Goal: Transaction & Acquisition: Download file/media

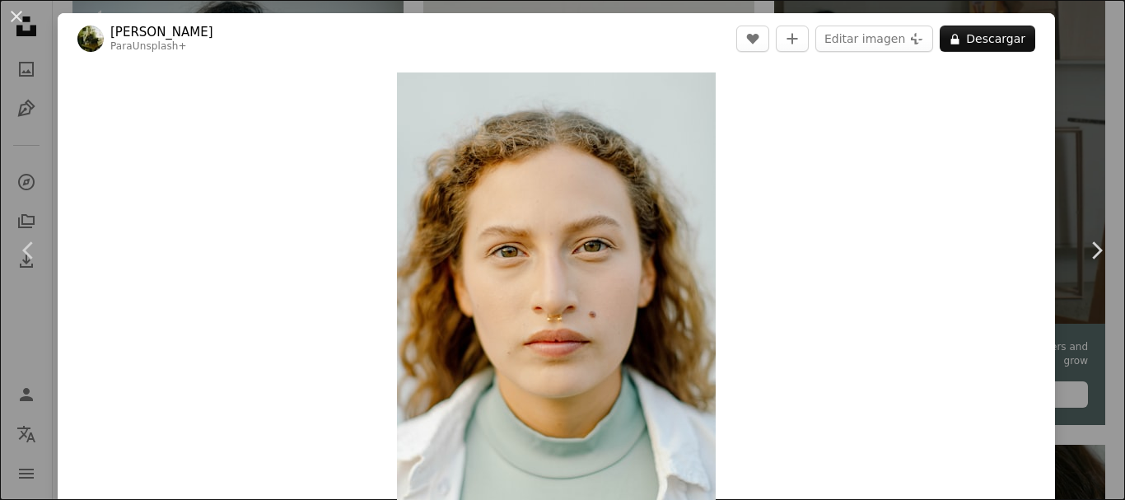
scroll to position [418, 0]
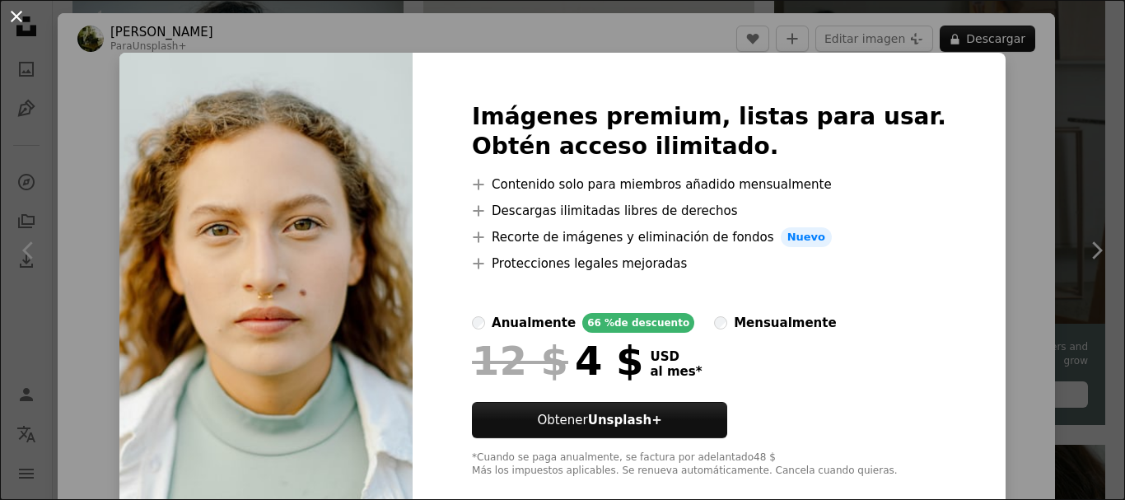
click at [12, 16] on button "An X shape" at bounding box center [17, 17] width 20 height 20
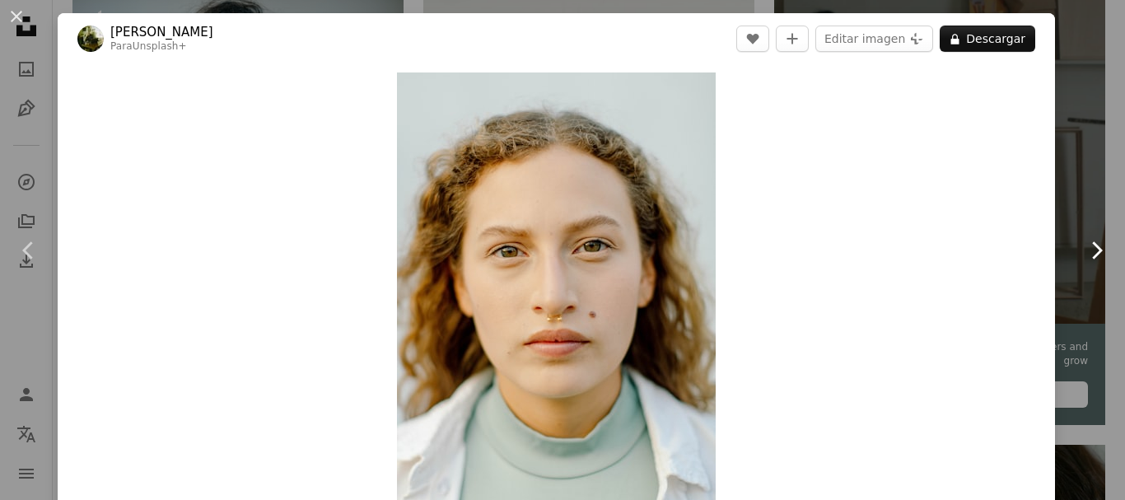
click at [1083, 251] on icon "Chevron right" at bounding box center [1096, 250] width 26 height 26
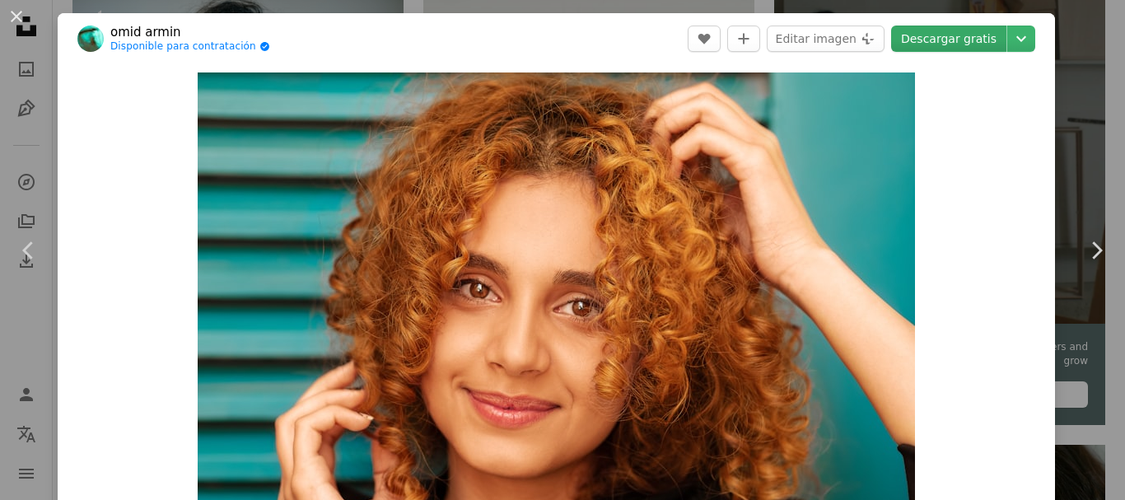
click at [919, 40] on link "Descargar gratis" at bounding box center [948, 39] width 115 height 26
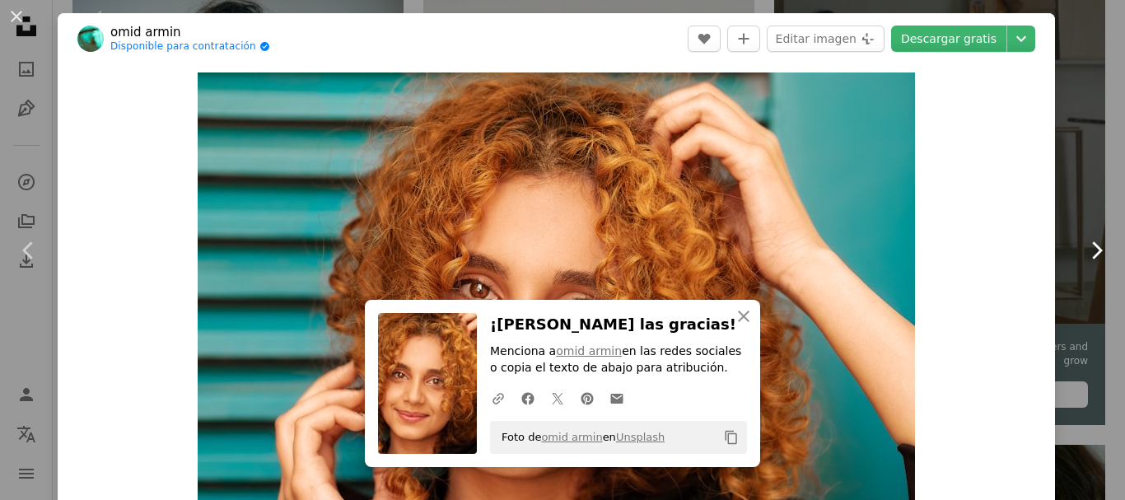
click at [1092, 258] on icon at bounding box center [1097, 249] width 11 height 17
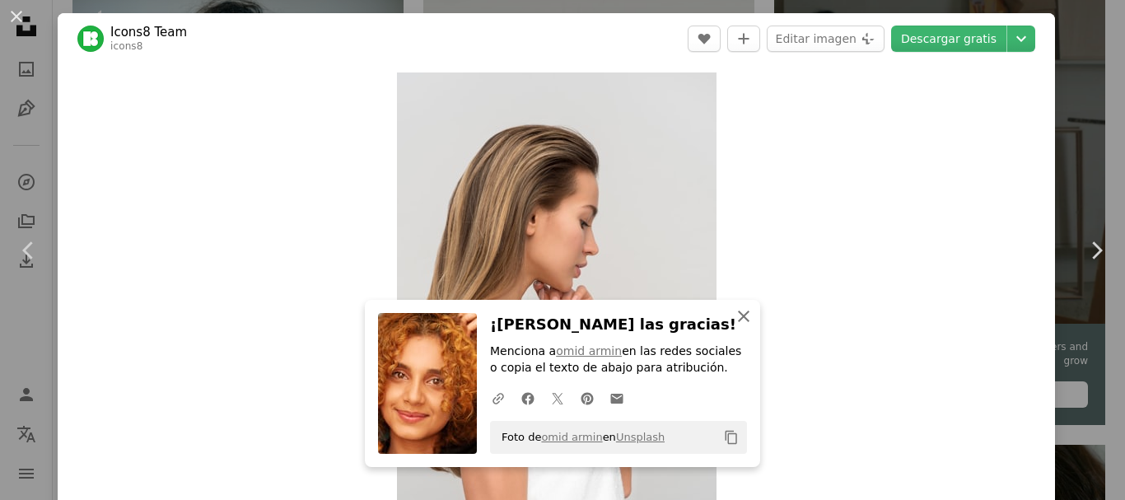
click at [738, 319] on icon "An X shape" at bounding box center [744, 316] width 20 height 20
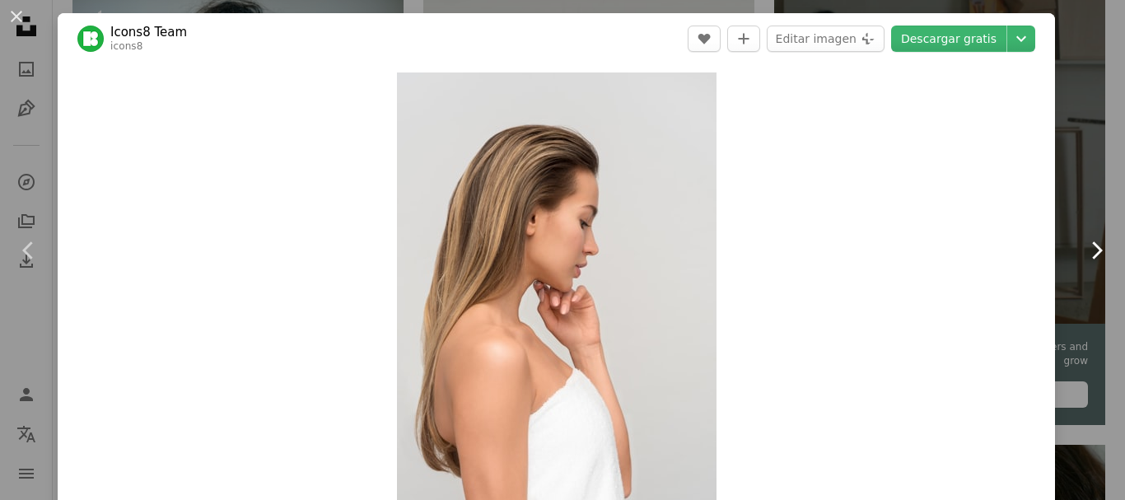
click at [1083, 244] on icon "Chevron right" at bounding box center [1096, 250] width 26 height 26
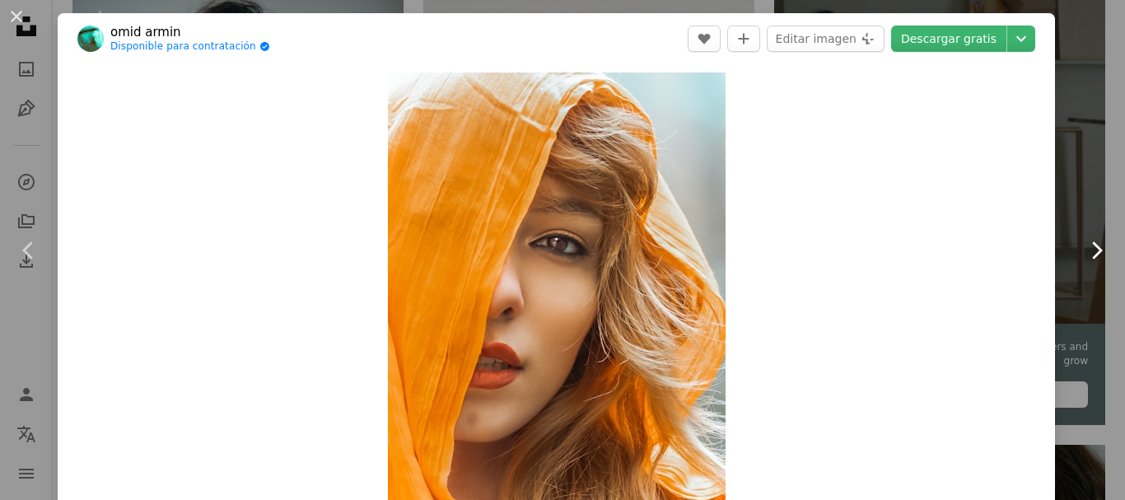
click at [1083, 244] on icon "Chevron right" at bounding box center [1096, 250] width 26 height 26
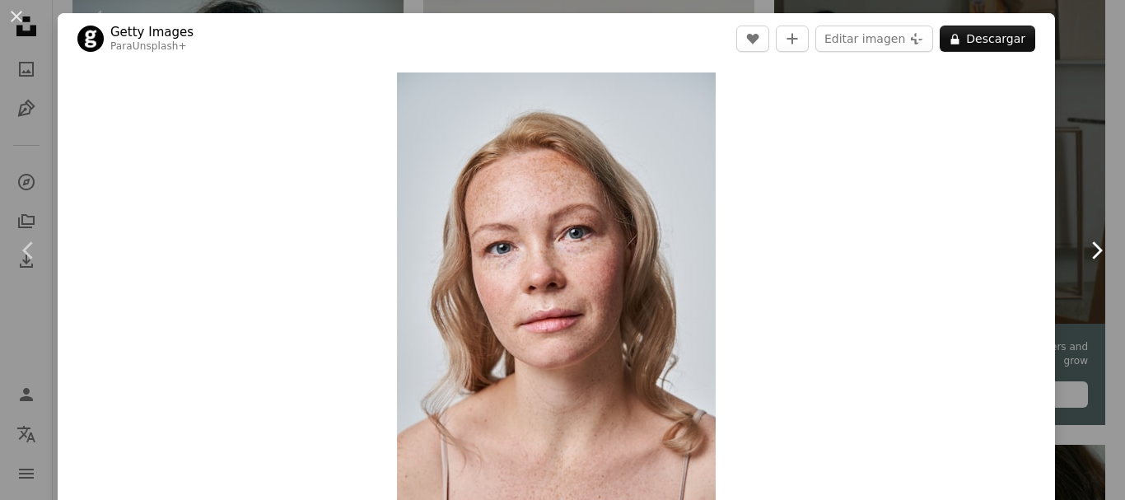
click at [1083, 244] on icon "Chevron right" at bounding box center [1096, 250] width 26 height 26
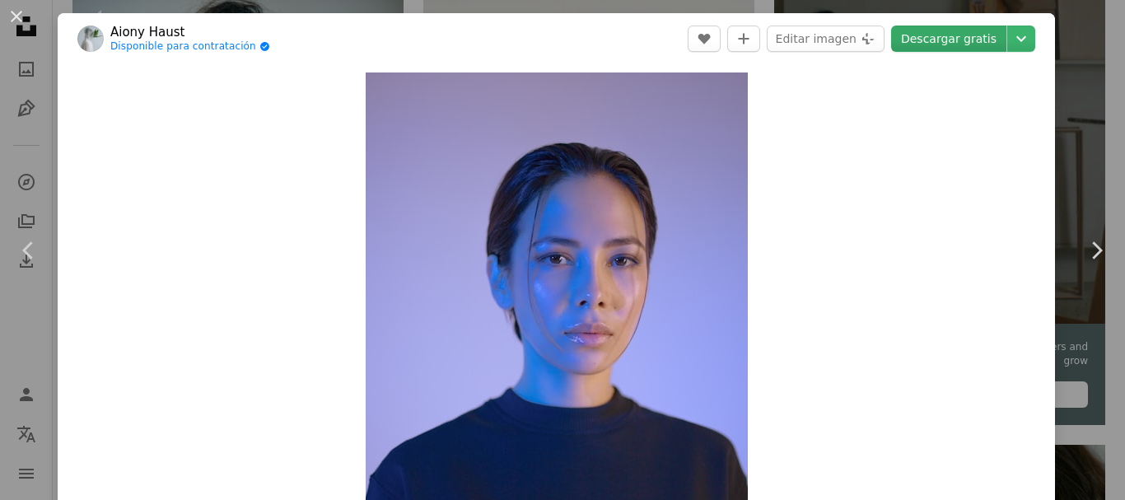
click at [922, 30] on link "Descargar gratis" at bounding box center [948, 39] width 115 height 26
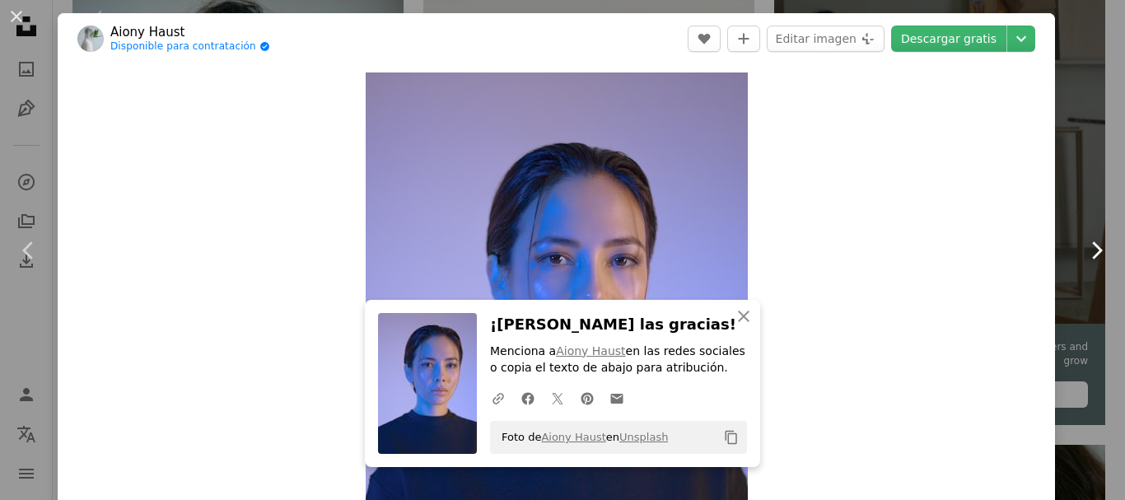
click at [1086, 250] on icon "Chevron right" at bounding box center [1096, 250] width 26 height 26
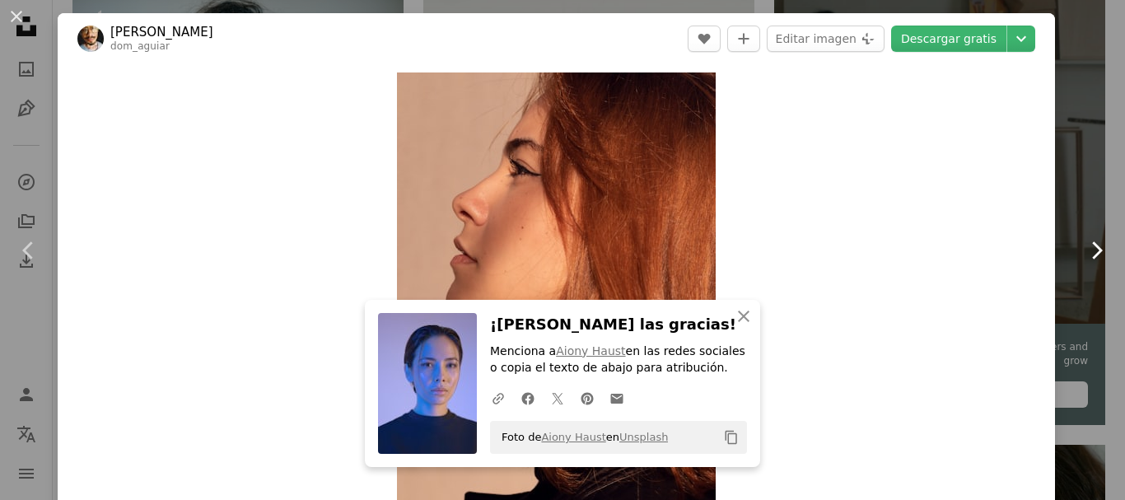
click at [1083, 251] on icon "Chevron right" at bounding box center [1096, 250] width 26 height 26
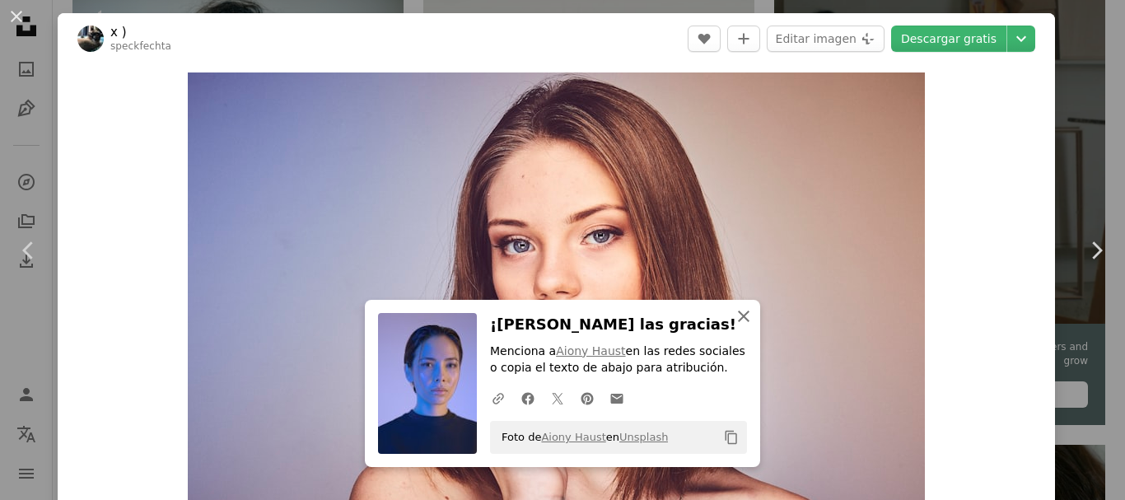
click at [740, 319] on icon "button" at bounding box center [744, 317] width 12 height 12
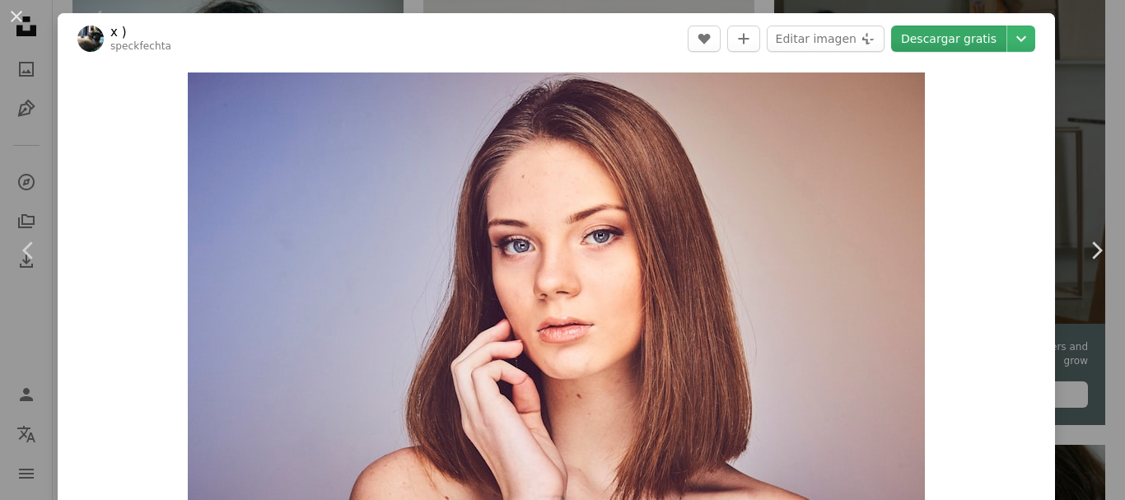
click at [924, 40] on link "Descargar gratis" at bounding box center [948, 39] width 115 height 26
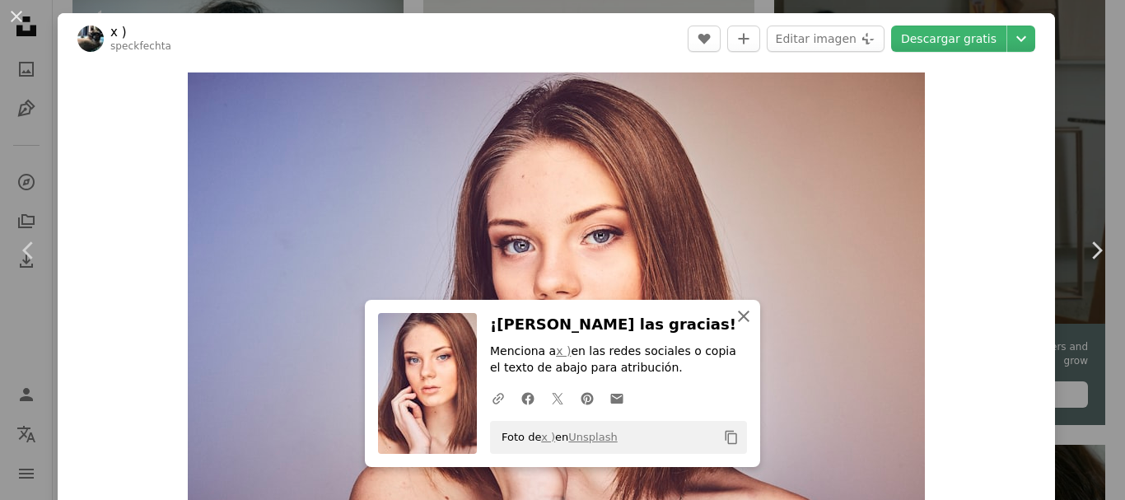
click at [736, 310] on icon "An X shape" at bounding box center [744, 316] width 20 height 20
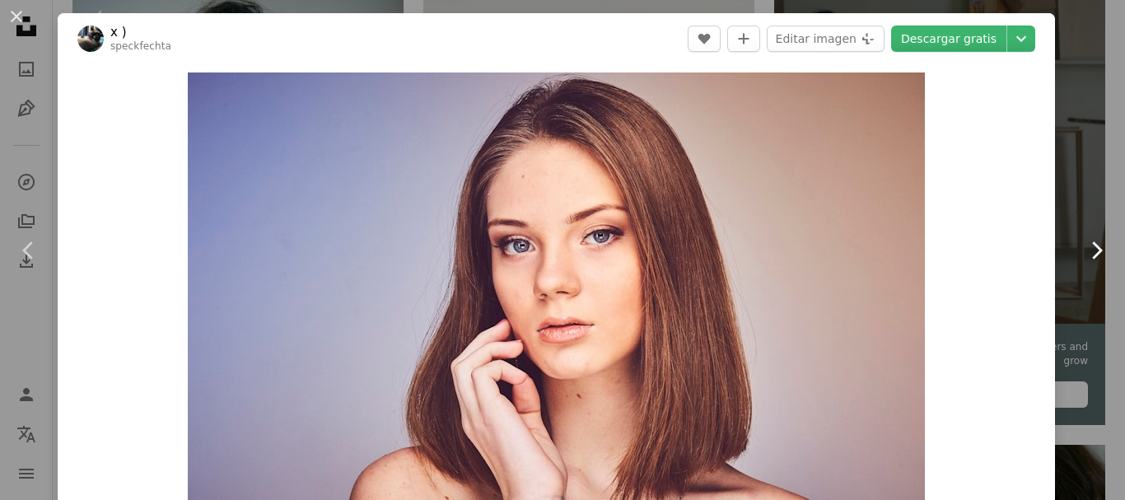
click at [1083, 252] on icon "Chevron right" at bounding box center [1096, 250] width 26 height 26
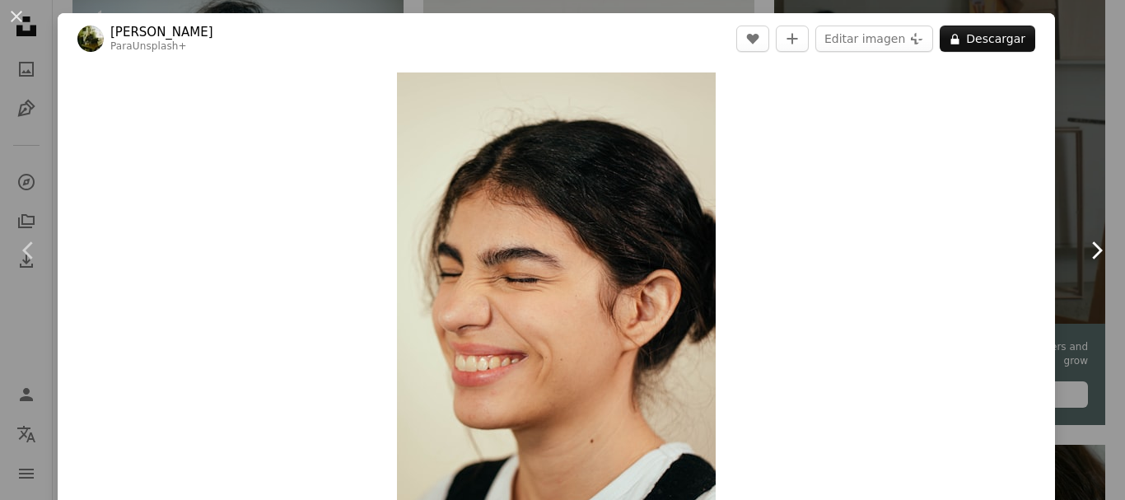
click at [1083, 252] on icon "Chevron right" at bounding box center [1096, 250] width 26 height 26
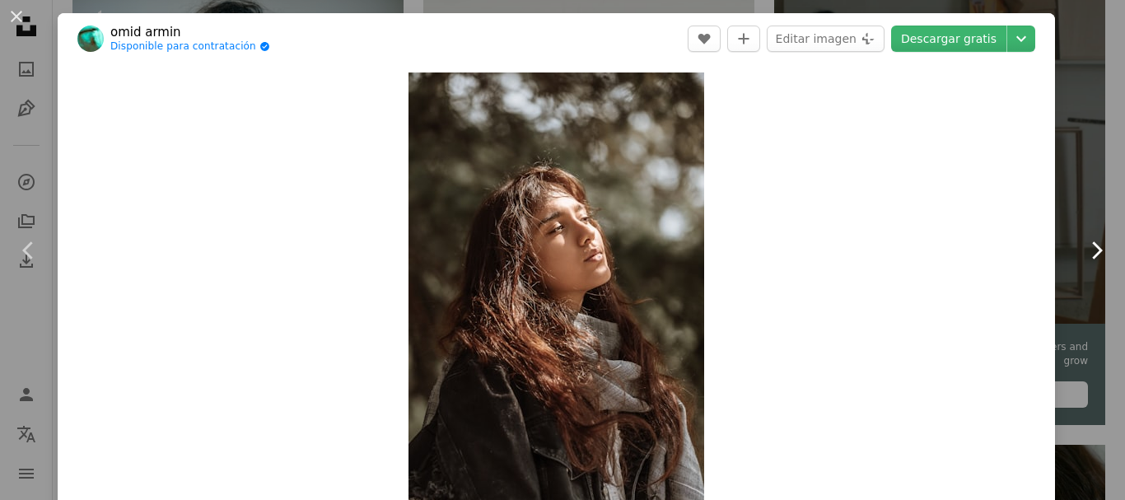
click at [1083, 252] on icon "Chevron right" at bounding box center [1096, 250] width 26 height 26
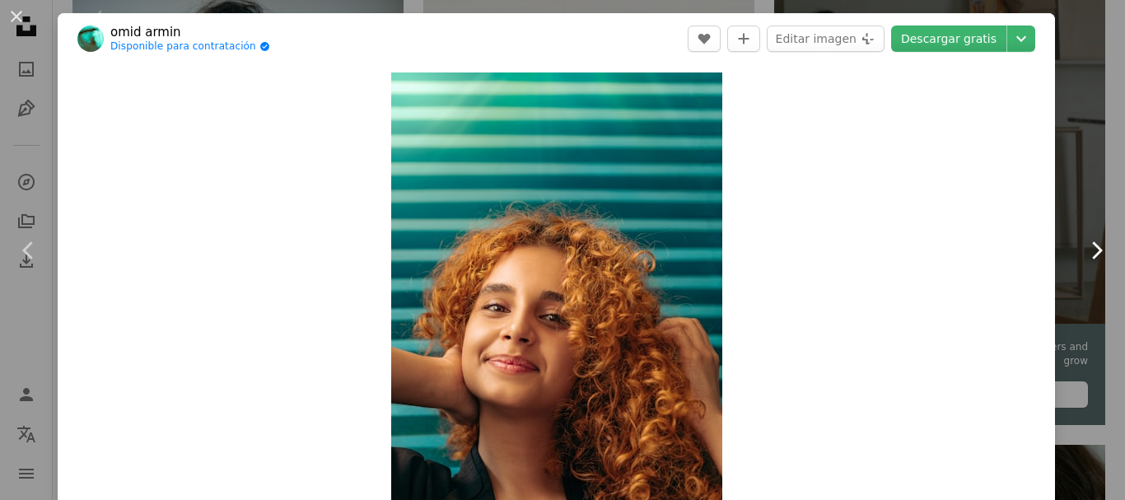
click at [1083, 252] on icon "Chevron right" at bounding box center [1096, 250] width 26 height 26
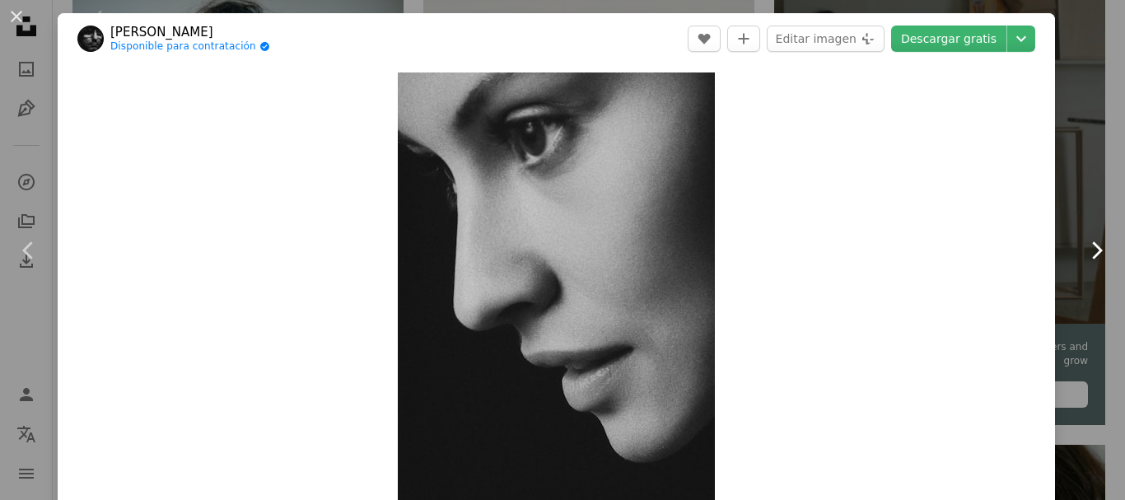
click at [1083, 252] on icon "Chevron right" at bounding box center [1096, 250] width 26 height 26
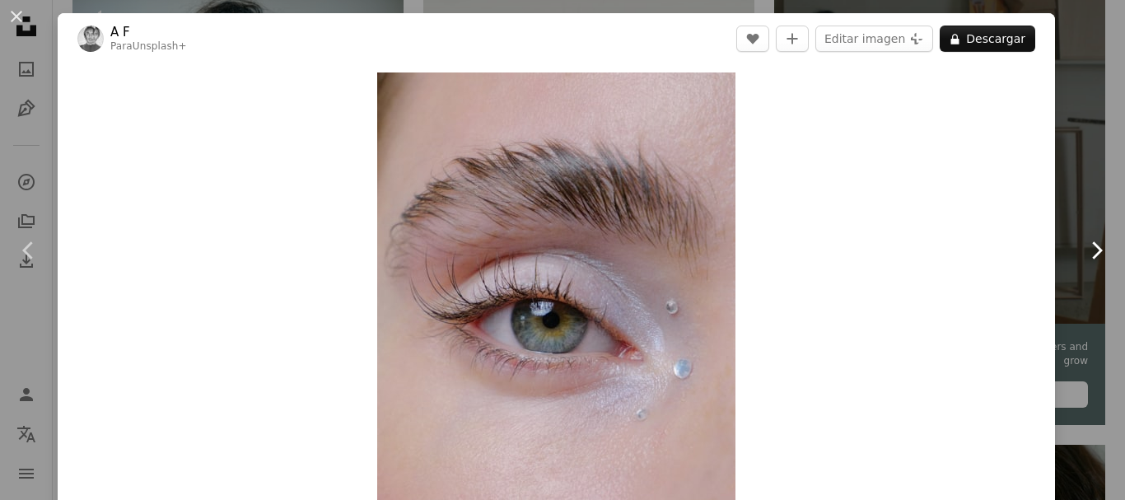
click at [1083, 252] on icon "Chevron right" at bounding box center [1096, 250] width 26 height 26
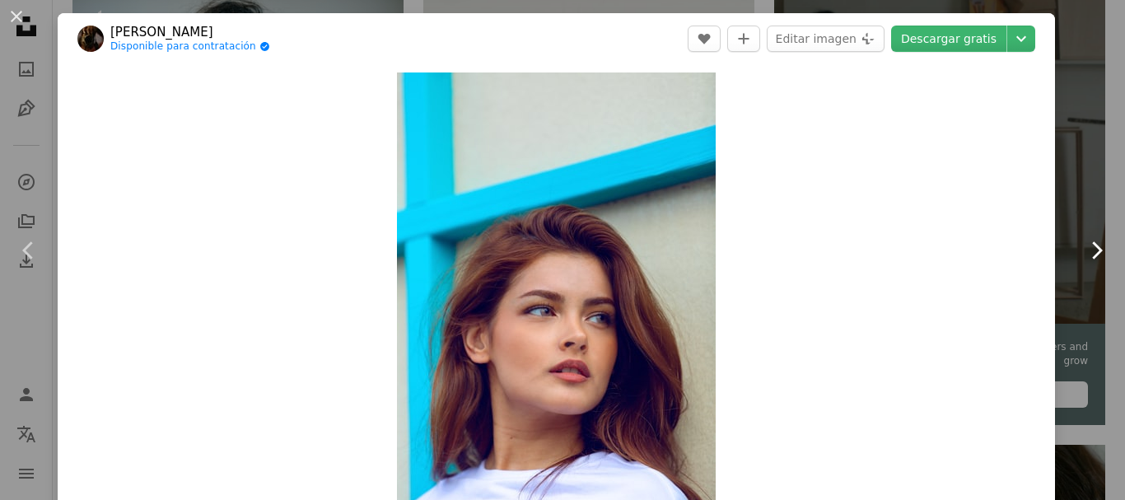
click at [1083, 252] on icon "Chevron right" at bounding box center [1096, 250] width 26 height 26
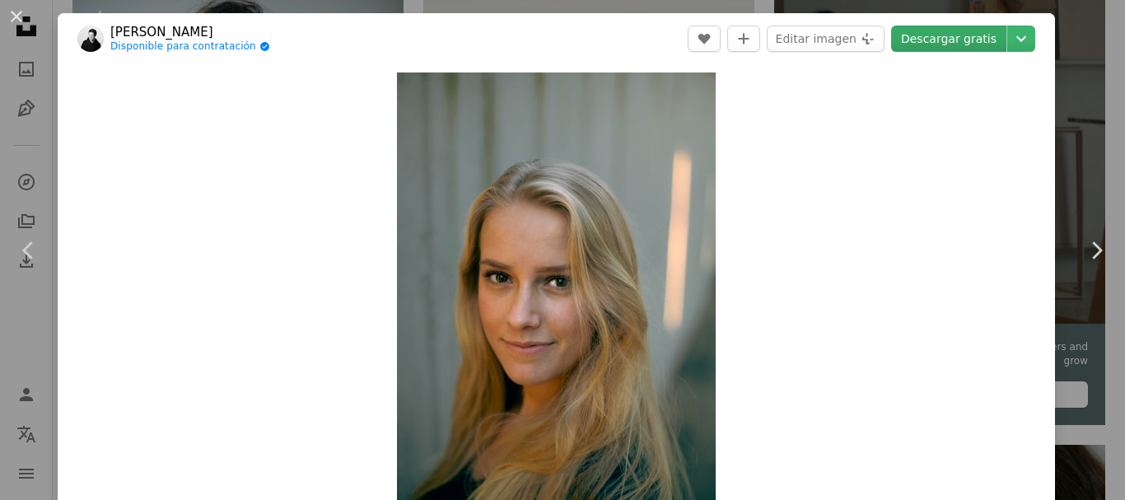
click at [925, 35] on link "Descargar gratis" at bounding box center [948, 39] width 115 height 26
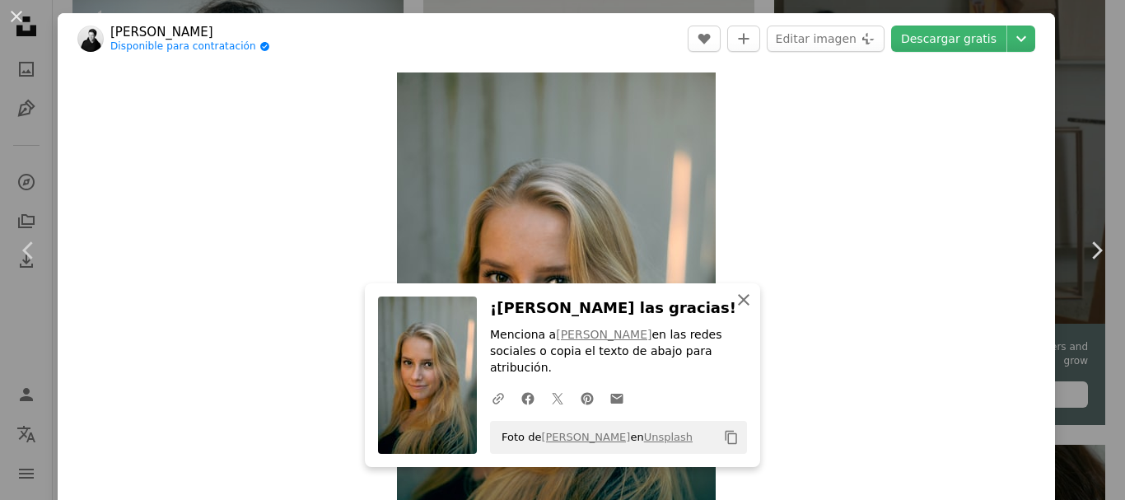
click at [738, 310] on icon "An X shape" at bounding box center [744, 300] width 20 height 20
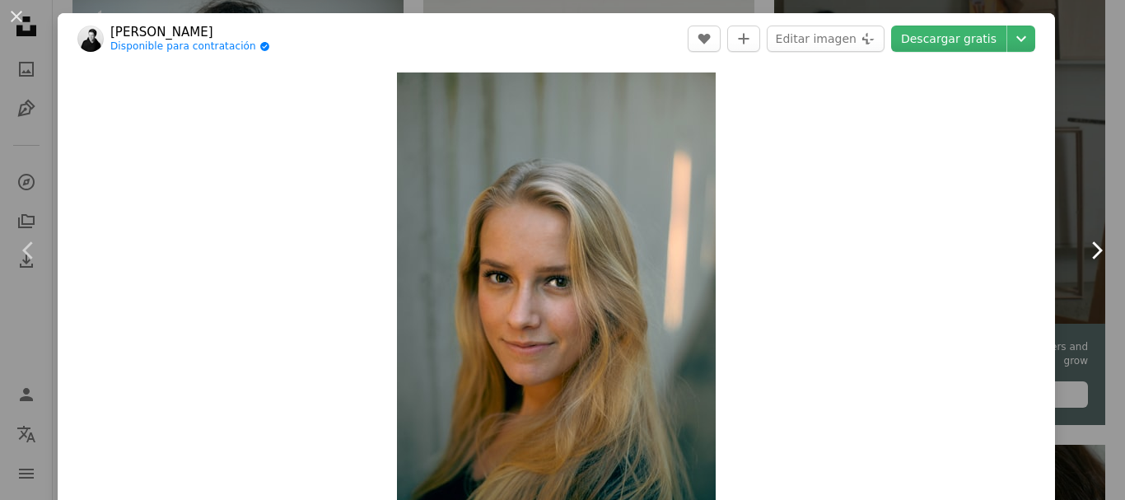
click at [1084, 242] on icon "Chevron right" at bounding box center [1096, 250] width 26 height 26
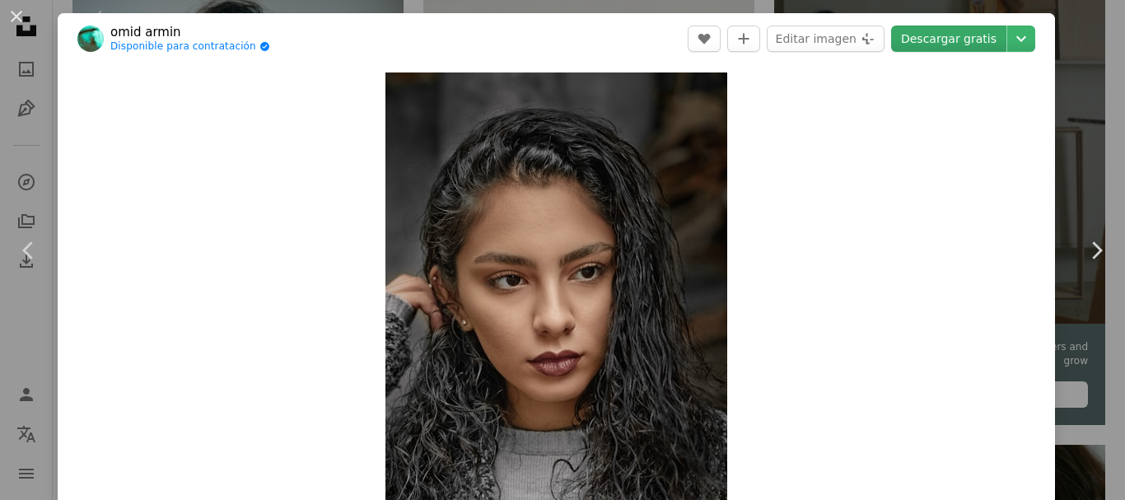
click at [938, 40] on link "Descargar gratis" at bounding box center [948, 39] width 115 height 26
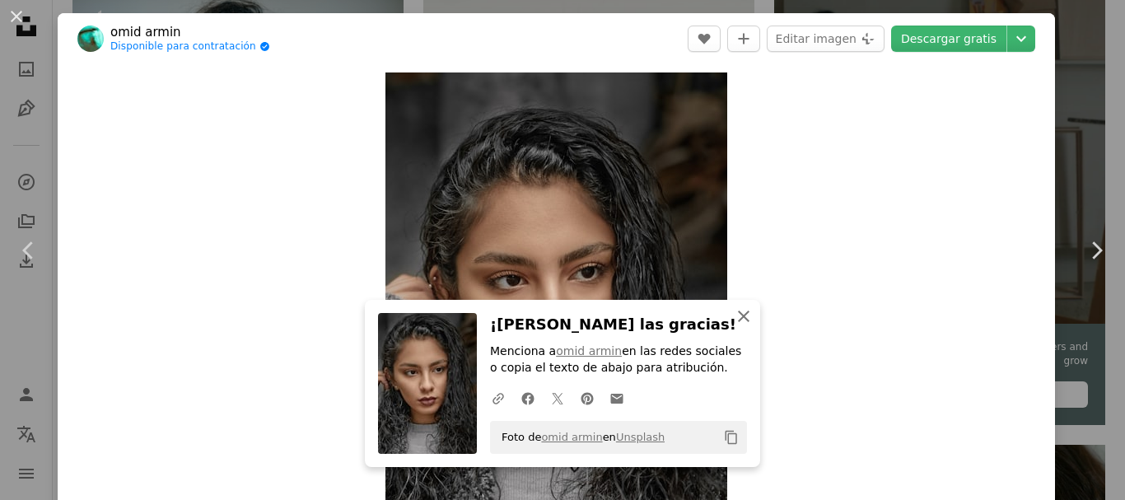
click at [737, 321] on icon "An X shape" at bounding box center [744, 316] width 20 height 20
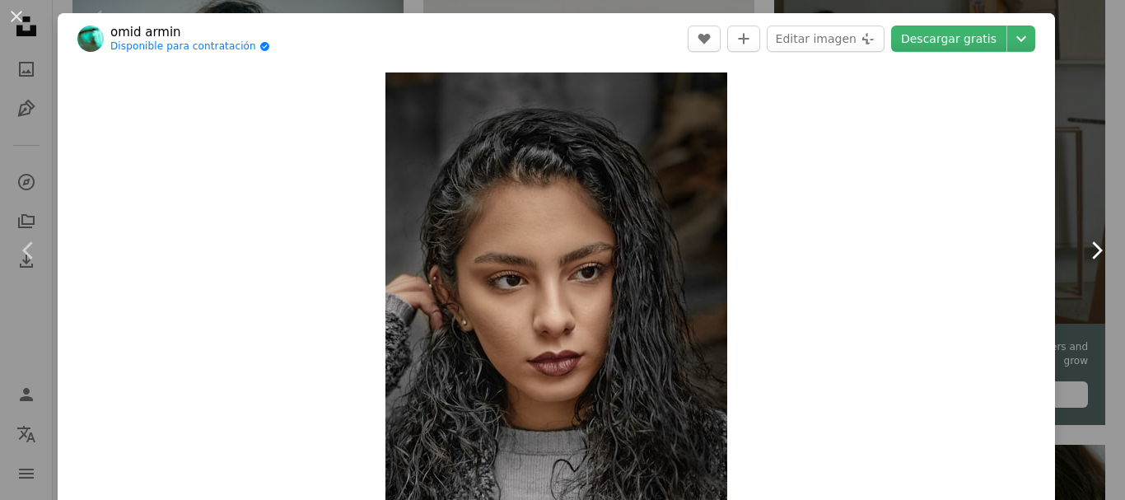
click at [1086, 250] on icon "Chevron right" at bounding box center [1096, 250] width 26 height 26
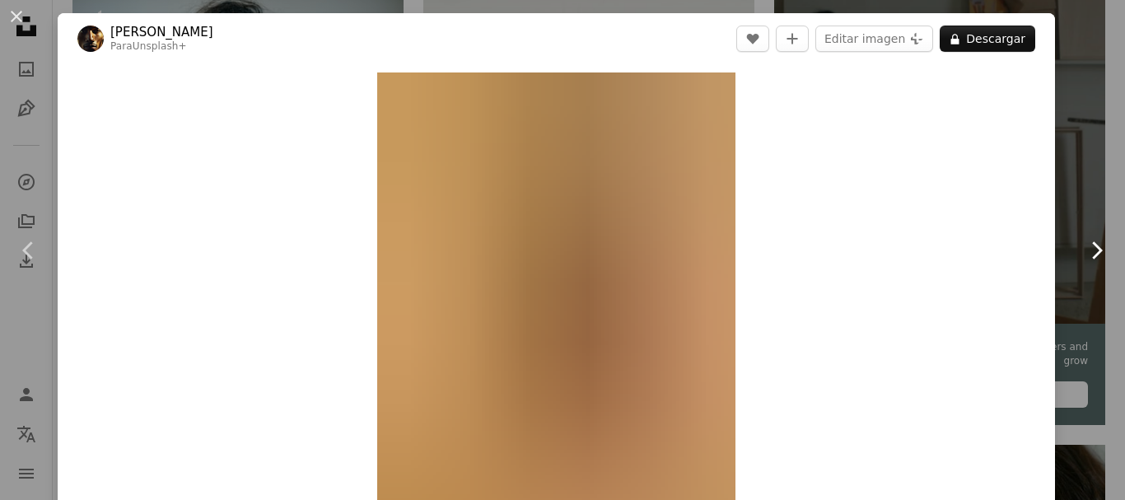
click at [1086, 250] on icon "Chevron right" at bounding box center [1096, 250] width 26 height 26
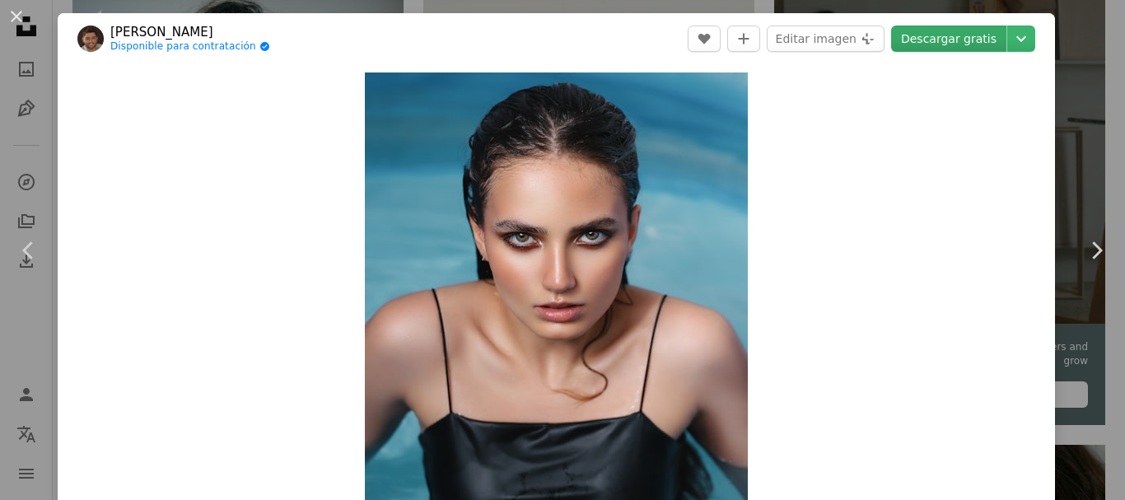
click at [945, 45] on link "Descargar gratis" at bounding box center [948, 39] width 115 height 26
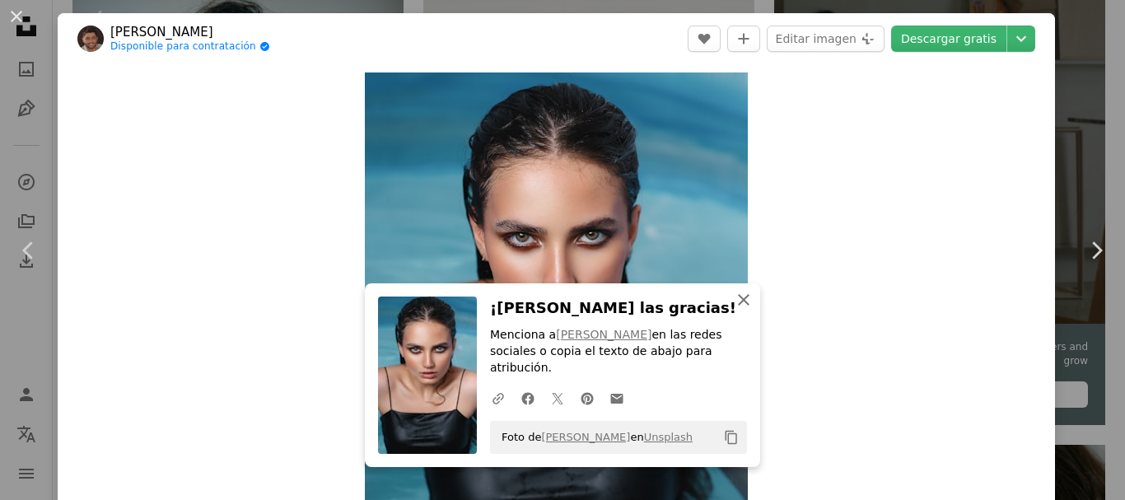
click at [734, 310] on icon "An X shape" at bounding box center [744, 300] width 20 height 20
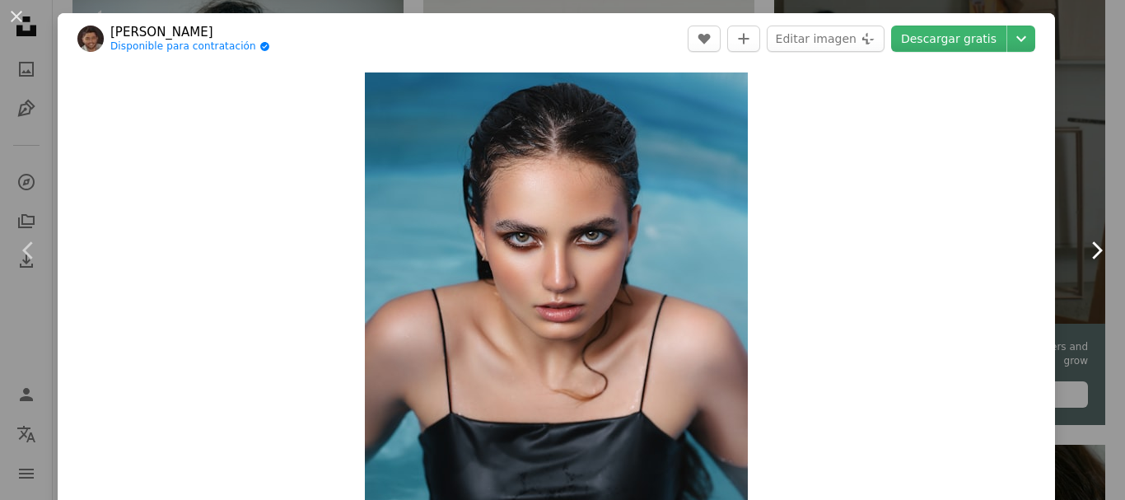
click at [1083, 252] on icon "Chevron right" at bounding box center [1096, 250] width 26 height 26
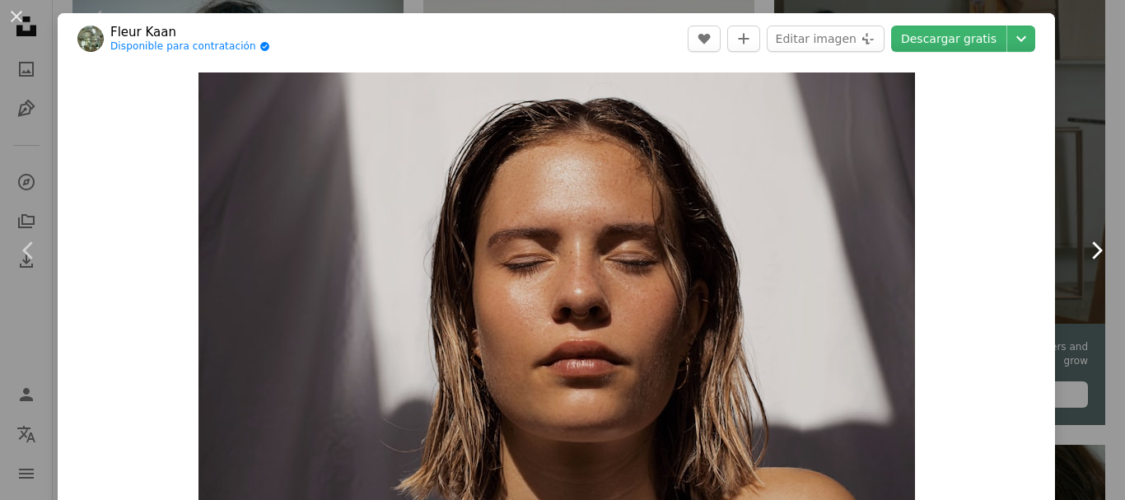
click at [1083, 247] on icon "Chevron right" at bounding box center [1096, 250] width 26 height 26
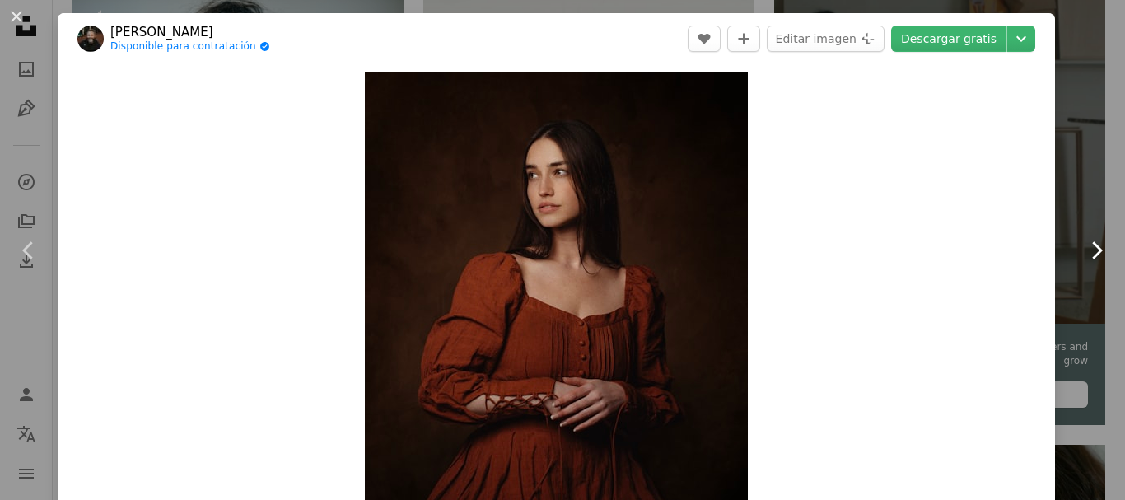
click at [1083, 247] on icon "Chevron right" at bounding box center [1096, 250] width 26 height 26
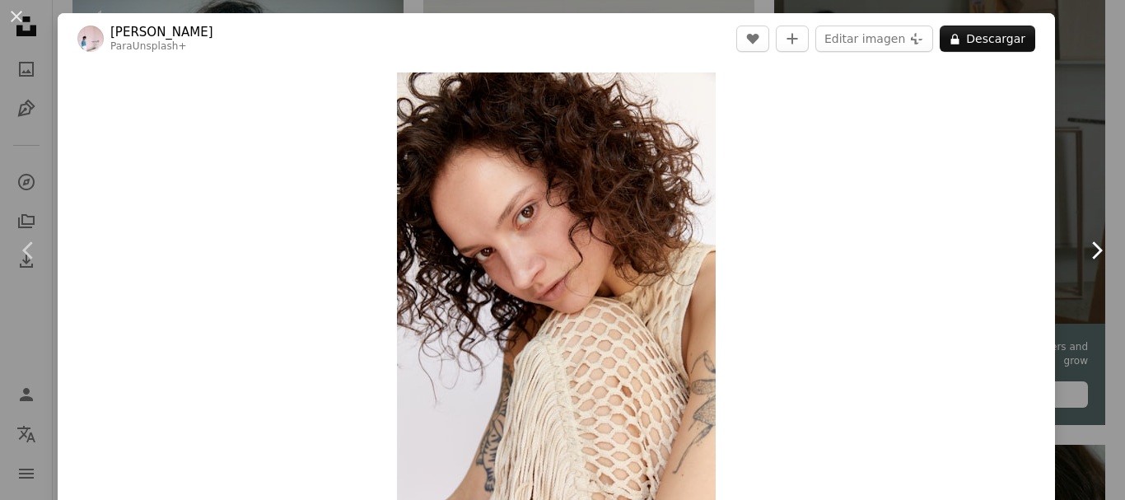
click at [1083, 247] on icon "Chevron right" at bounding box center [1096, 250] width 26 height 26
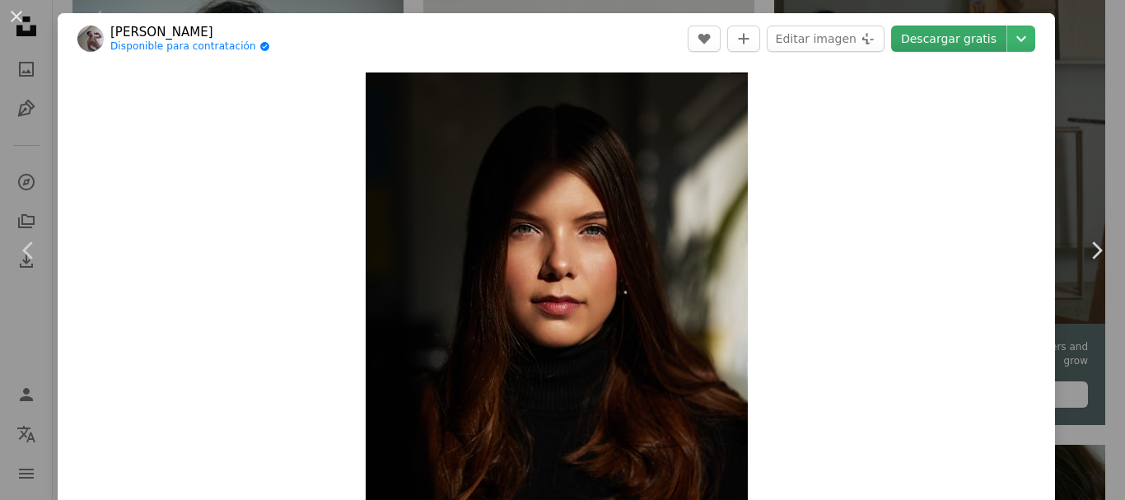
click at [948, 40] on link "Descargar gratis" at bounding box center [948, 39] width 115 height 26
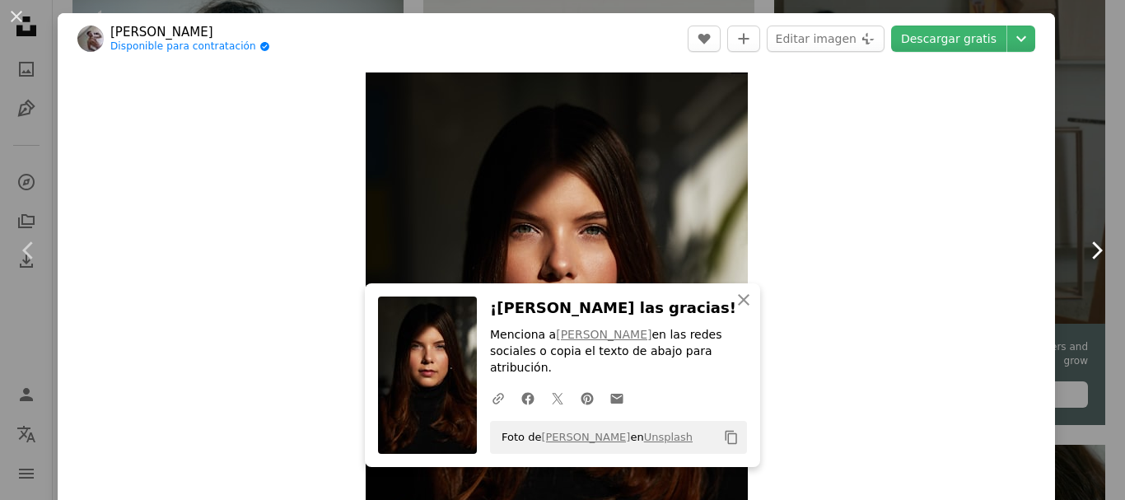
click at [1092, 253] on icon at bounding box center [1097, 249] width 11 height 17
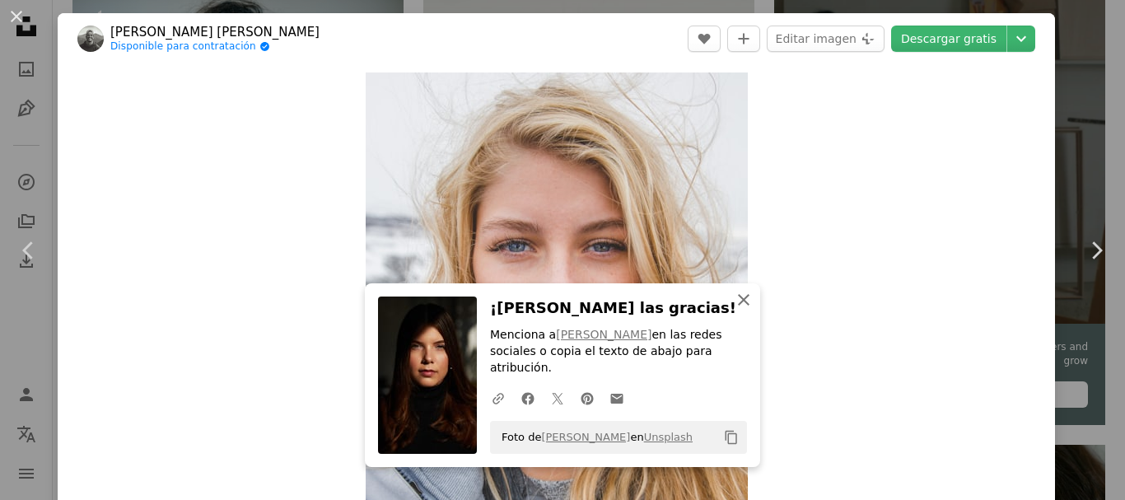
click at [736, 310] on icon "An X shape" at bounding box center [744, 300] width 20 height 20
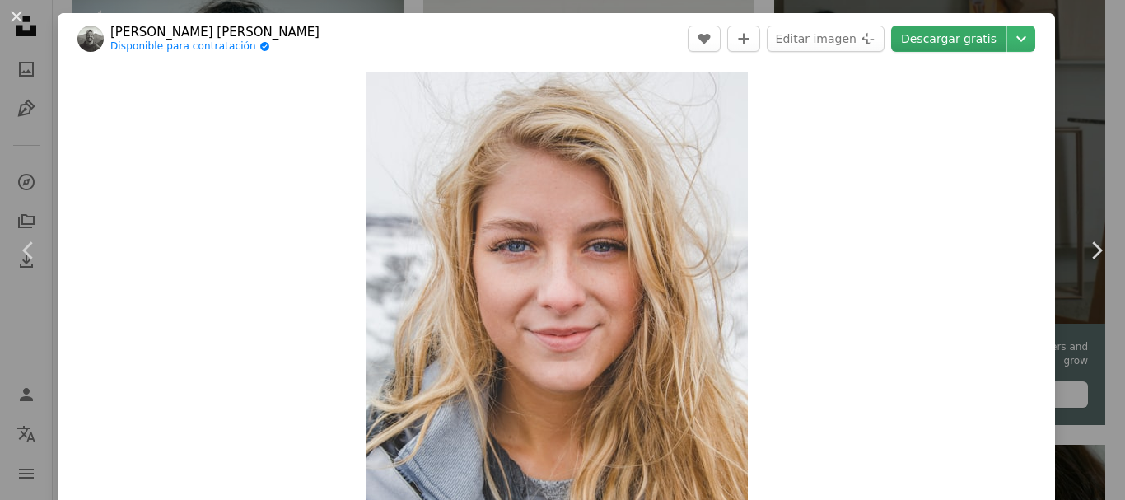
click at [936, 38] on link "Descargar gratis" at bounding box center [948, 39] width 115 height 26
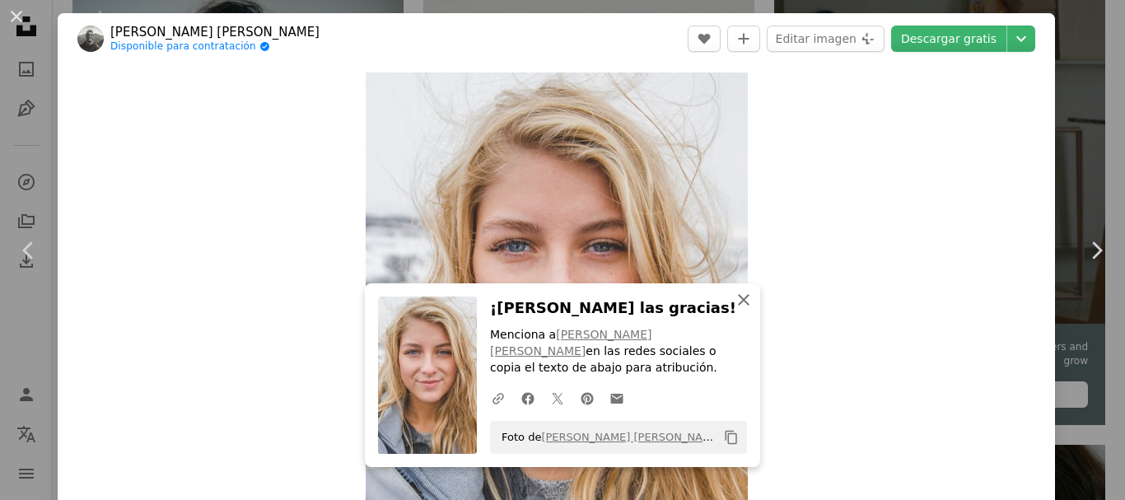
click at [739, 310] on icon "An X shape" at bounding box center [744, 300] width 20 height 20
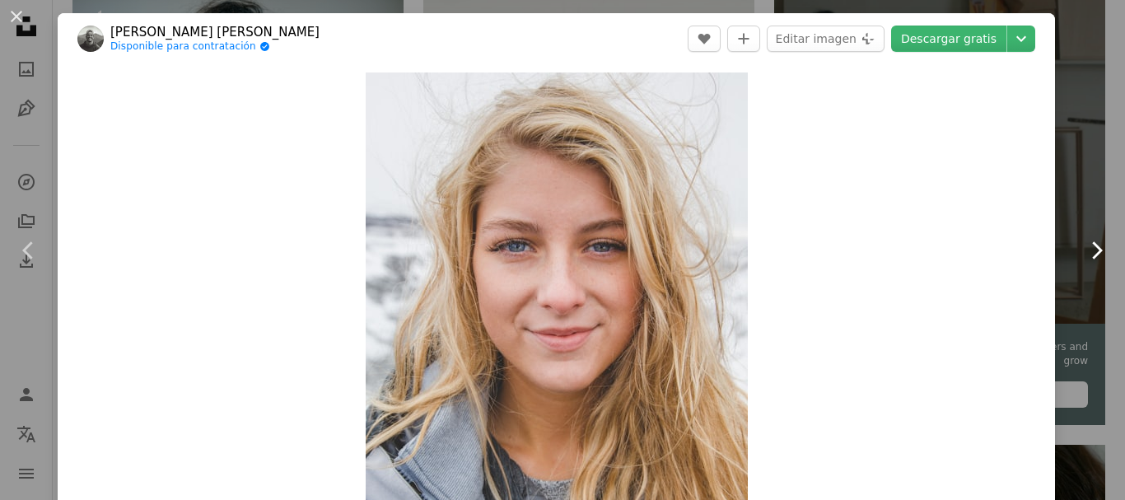
click at [1083, 251] on icon "Chevron right" at bounding box center [1096, 250] width 26 height 26
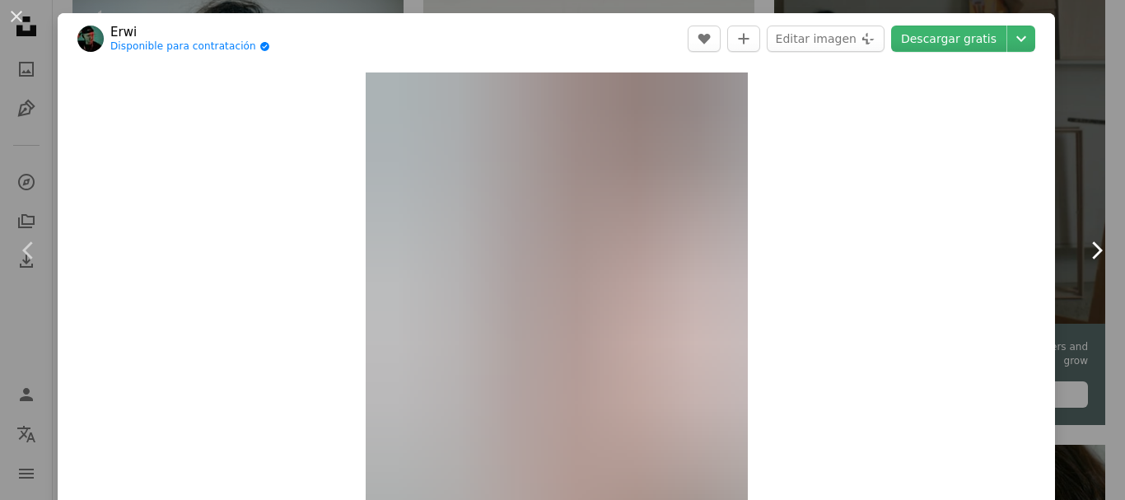
click at [1083, 251] on icon "Chevron right" at bounding box center [1096, 250] width 26 height 26
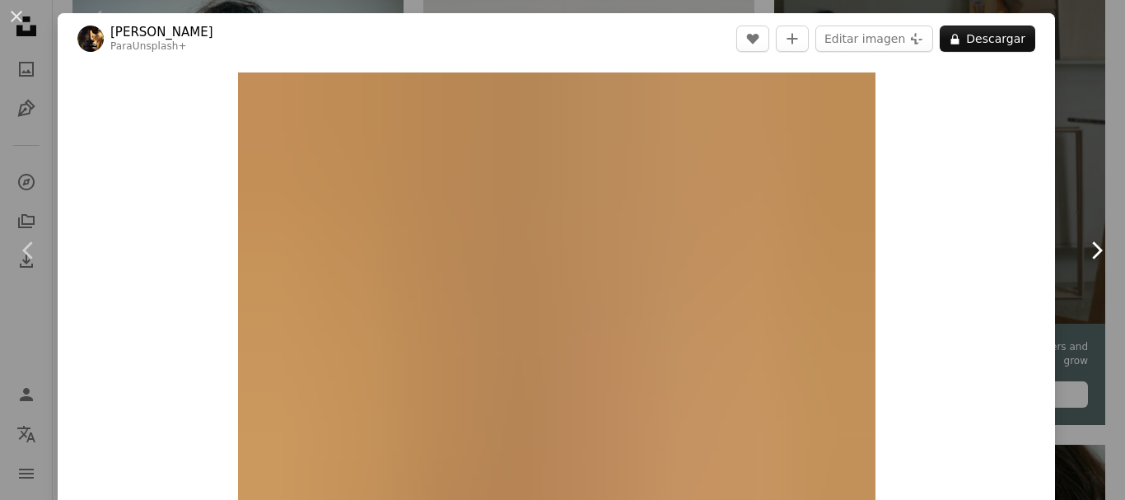
click at [1083, 251] on icon "Chevron right" at bounding box center [1096, 250] width 26 height 26
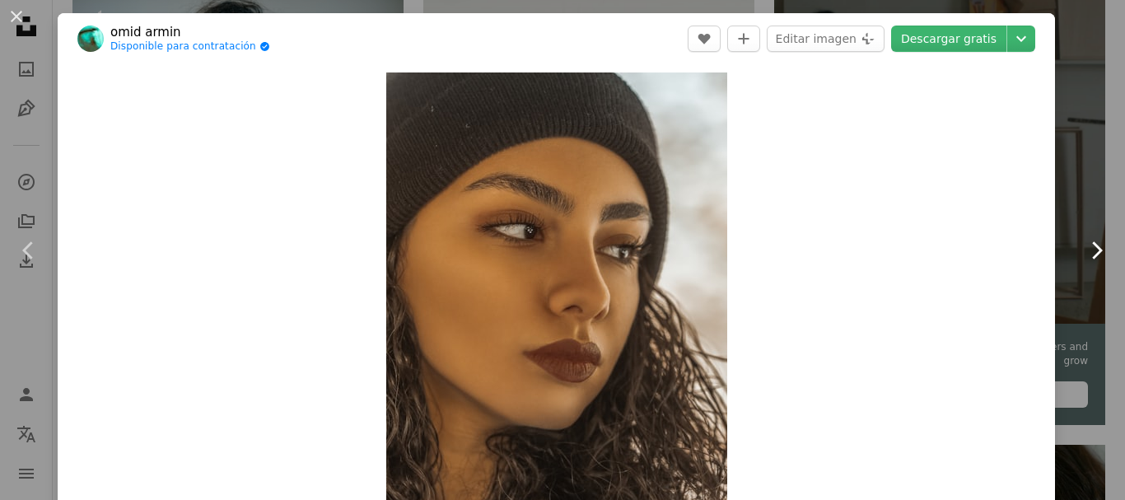
click at [1083, 252] on icon "Chevron right" at bounding box center [1096, 250] width 26 height 26
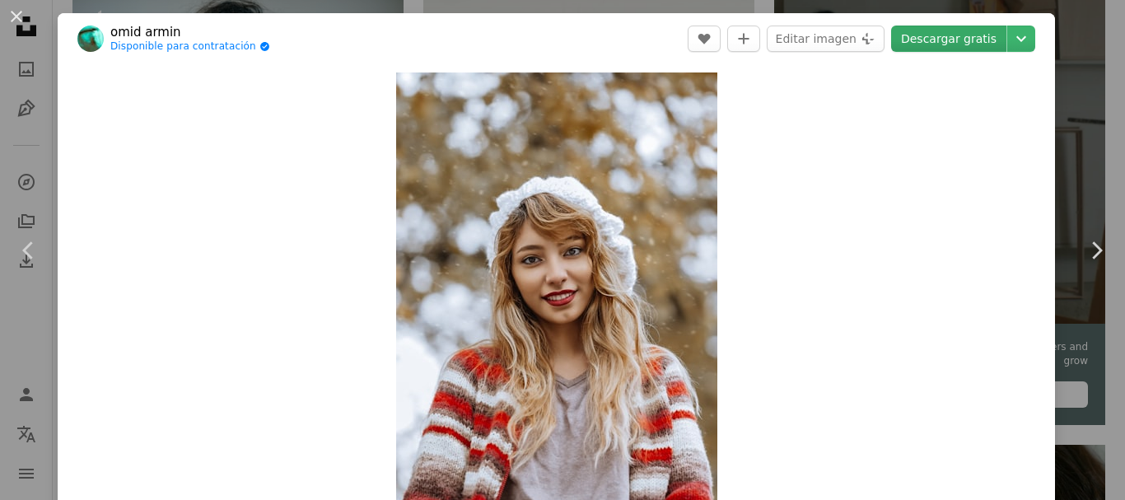
click at [965, 41] on link "Descargar gratis" at bounding box center [948, 39] width 115 height 26
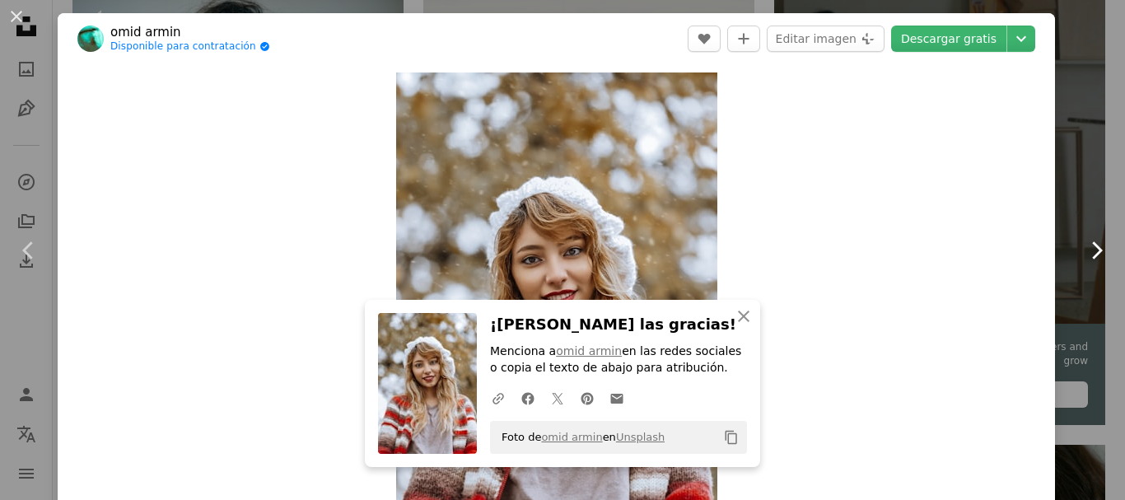
click at [1092, 254] on icon at bounding box center [1097, 249] width 11 height 17
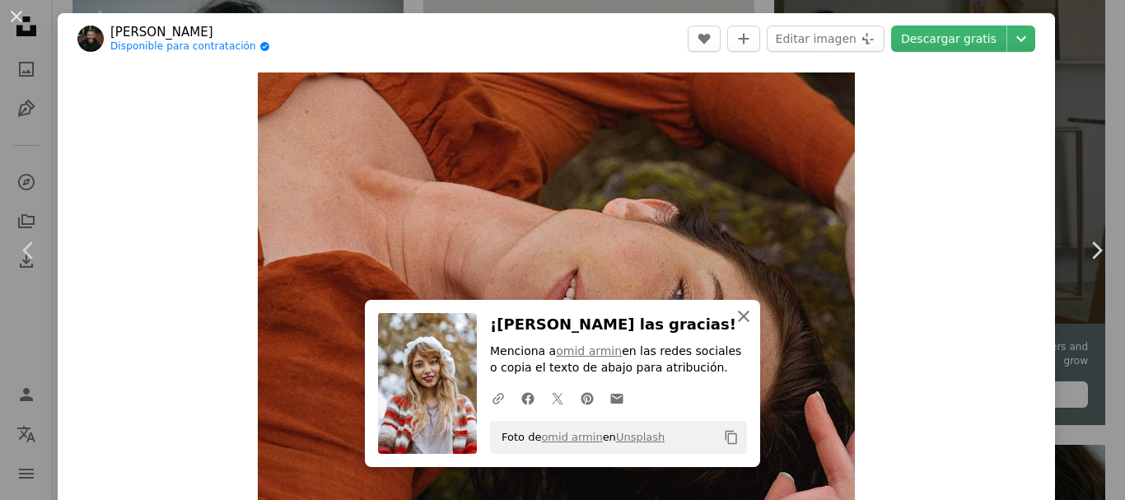
click at [739, 316] on icon "button" at bounding box center [744, 317] width 12 height 12
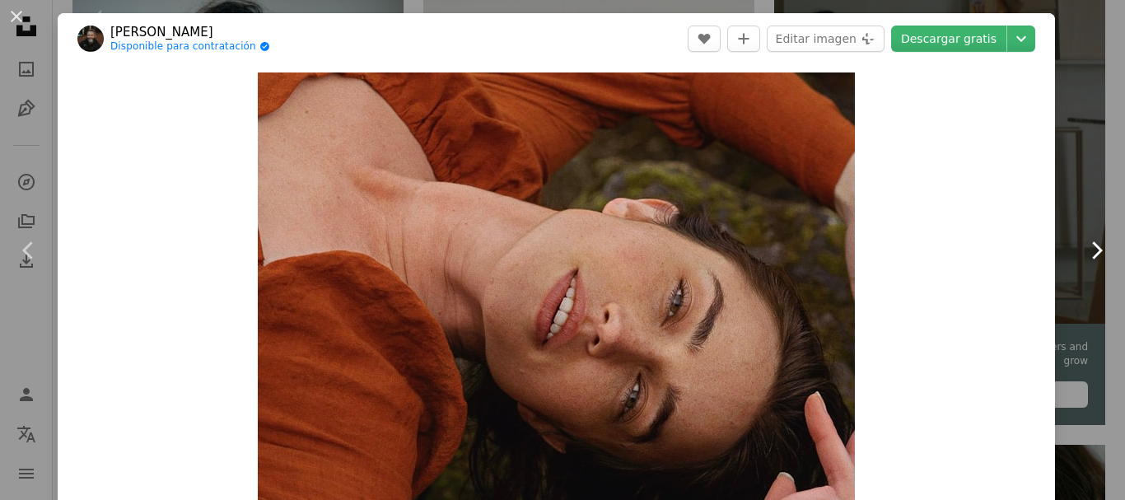
click at [1083, 247] on icon "Chevron right" at bounding box center [1096, 250] width 26 height 26
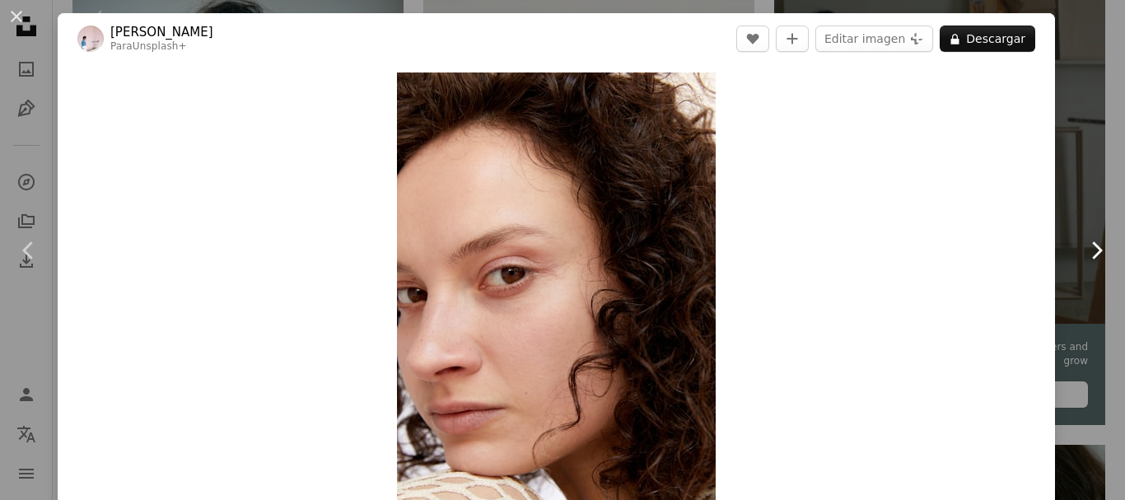
click at [1083, 247] on icon "Chevron right" at bounding box center [1096, 250] width 26 height 26
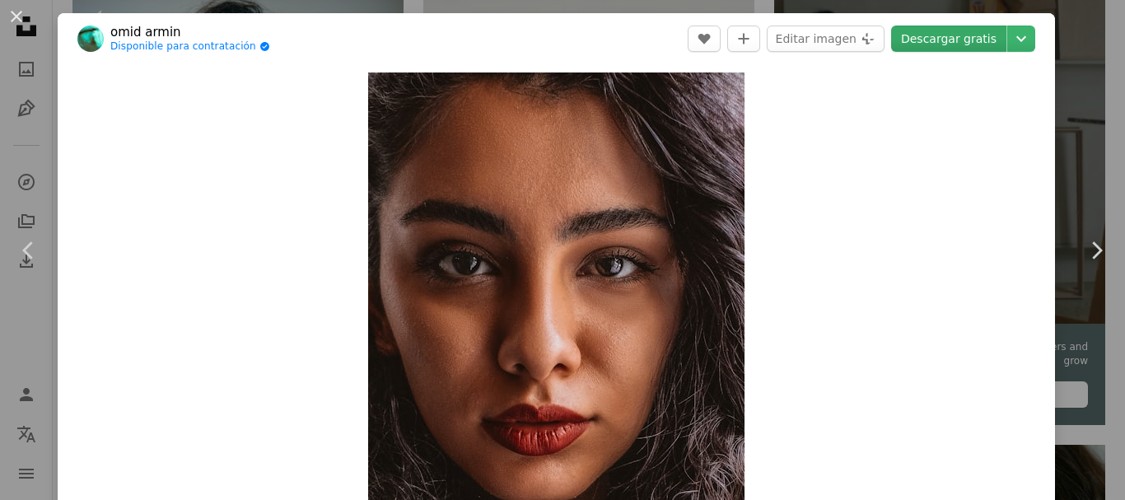
click at [942, 44] on link "Descargar gratis" at bounding box center [948, 39] width 115 height 26
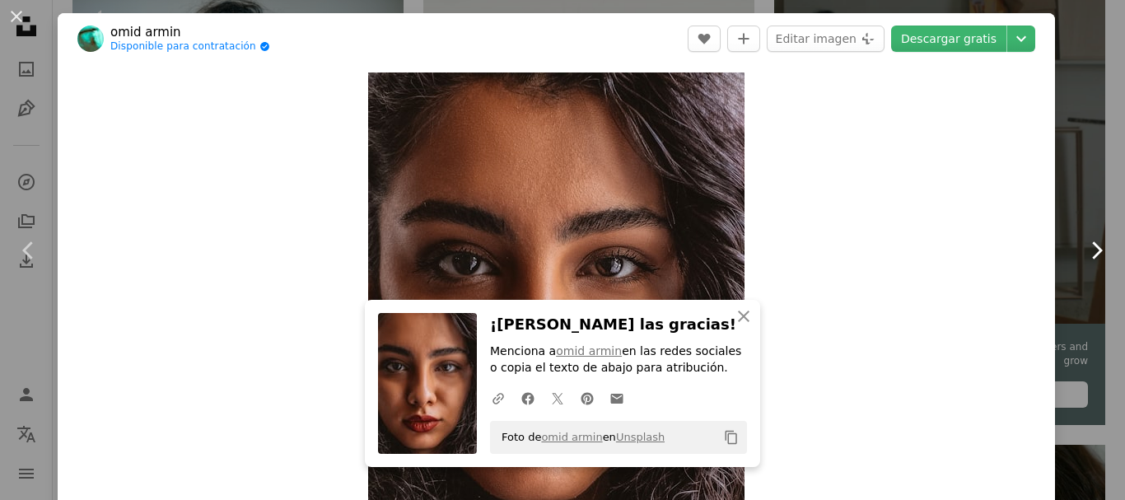
click at [1089, 252] on icon "Chevron right" at bounding box center [1096, 250] width 26 height 26
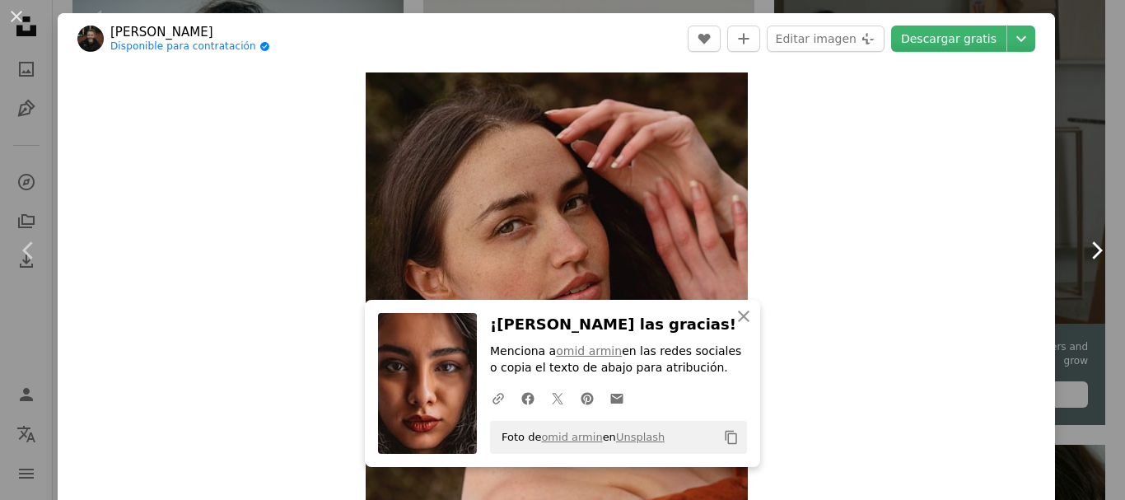
click at [1089, 252] on icon "Chevron right" at bounding box center [1096, 250] width 26 height 26
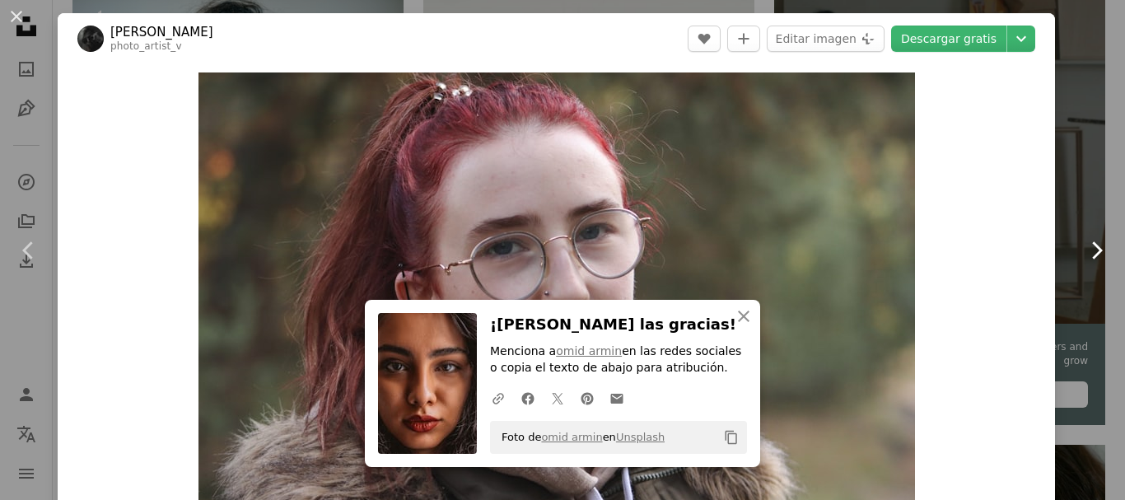
click at [1089, 252] on icon "Chevron right" at bounding box center [1096, 250] width 26 height 26
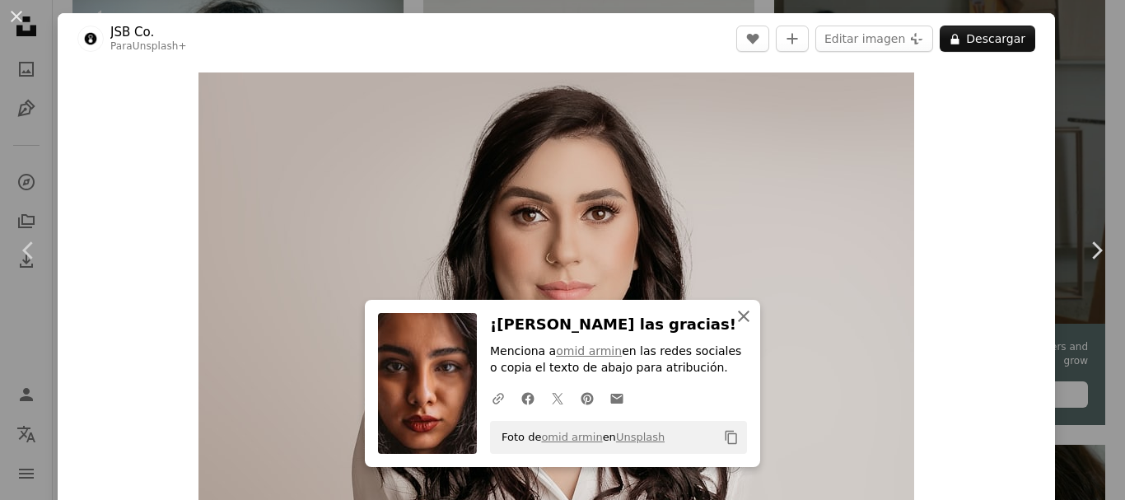
click at [739, 324] on icon "An X shape" at bounding box center [744, 316] width 20 height 20
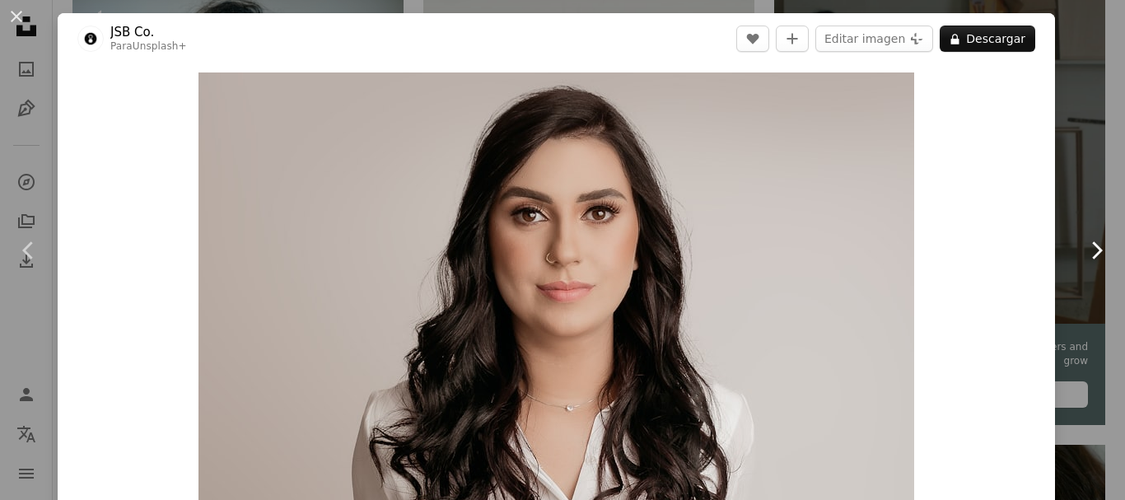
click at [1083, 245] on icon "Chevron right" at bounding box center [1096, 250] width 26 height 26
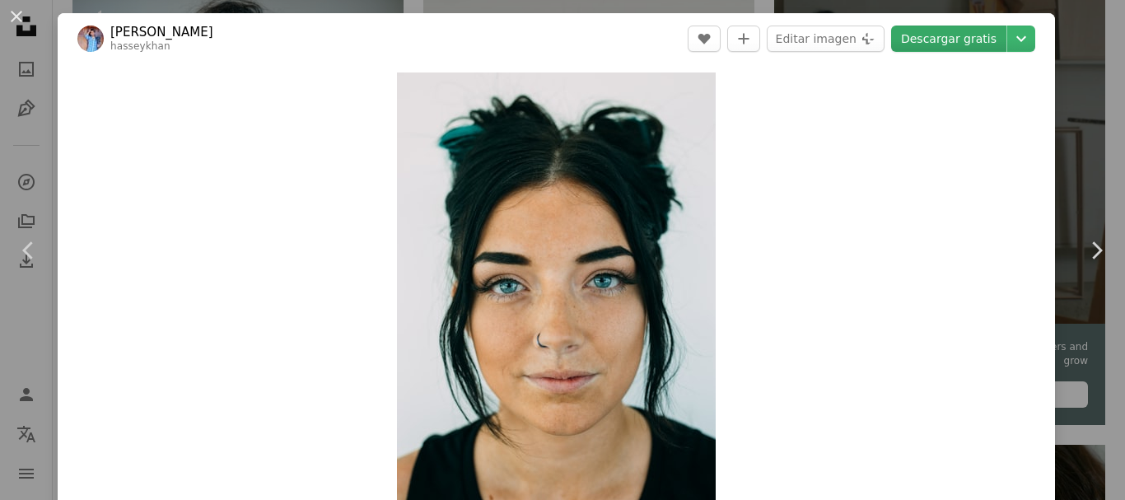
click at [943, 45] on link "Descargar gratis" at bounding box center [948, 39] width 115 height 26
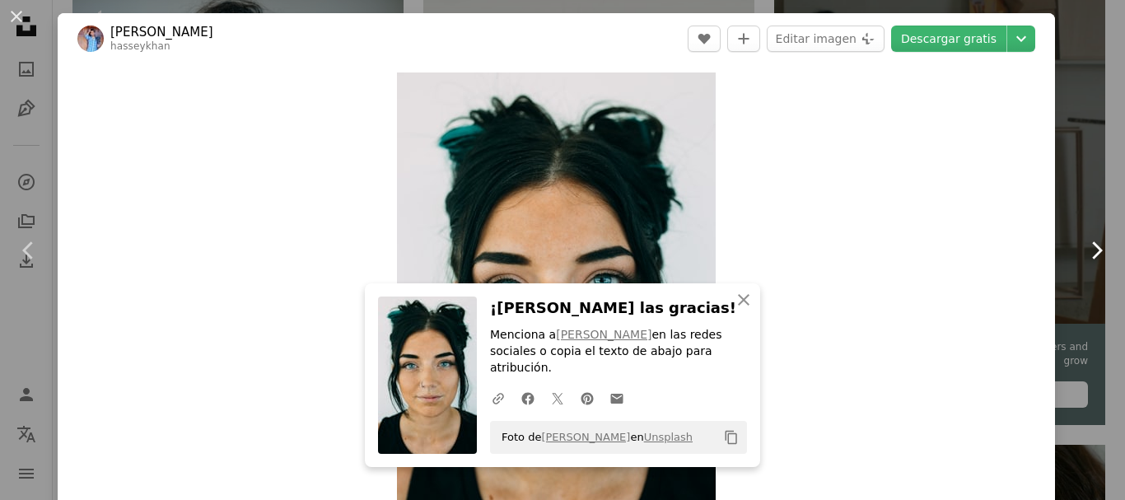
click at [1085, 250] on icon "Chevron right" at bounding box center [1096, 250] width 26 height 26
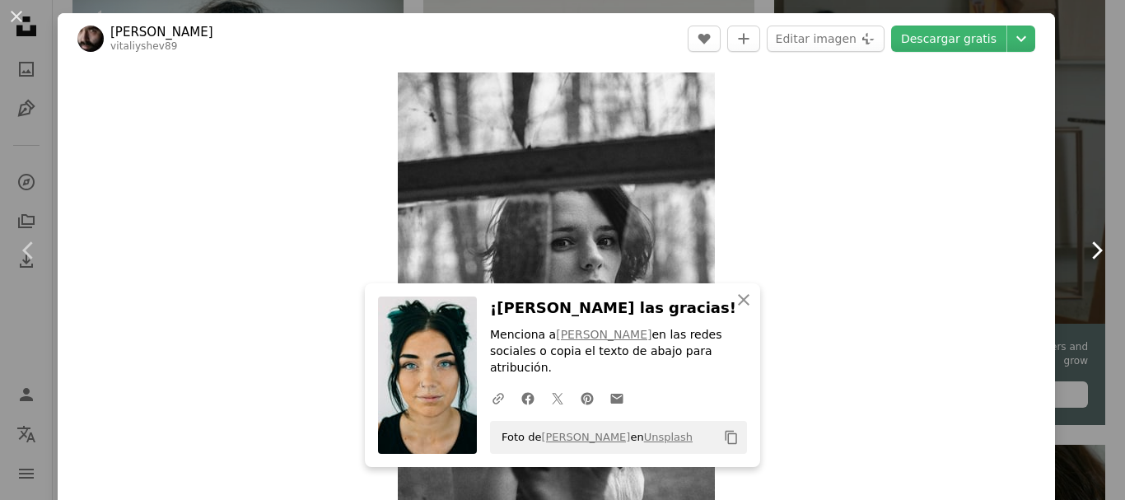
click at [1085, 250] on icon "Chevron right" at bounding box center [1096, 250] width 26 height 26
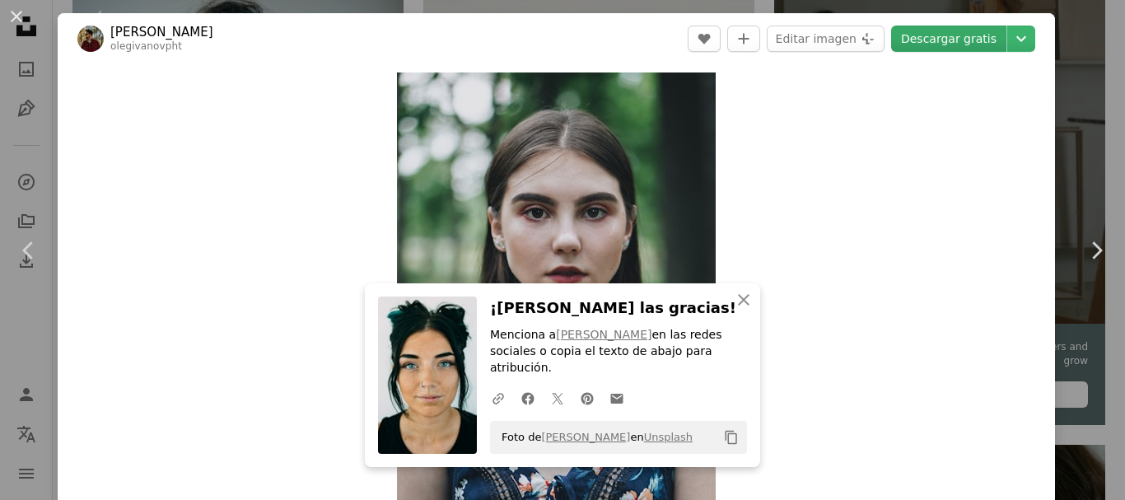
click at [938, 37] on link "Descargar gratis" at bounding box center [948, 39] width 115 height 26
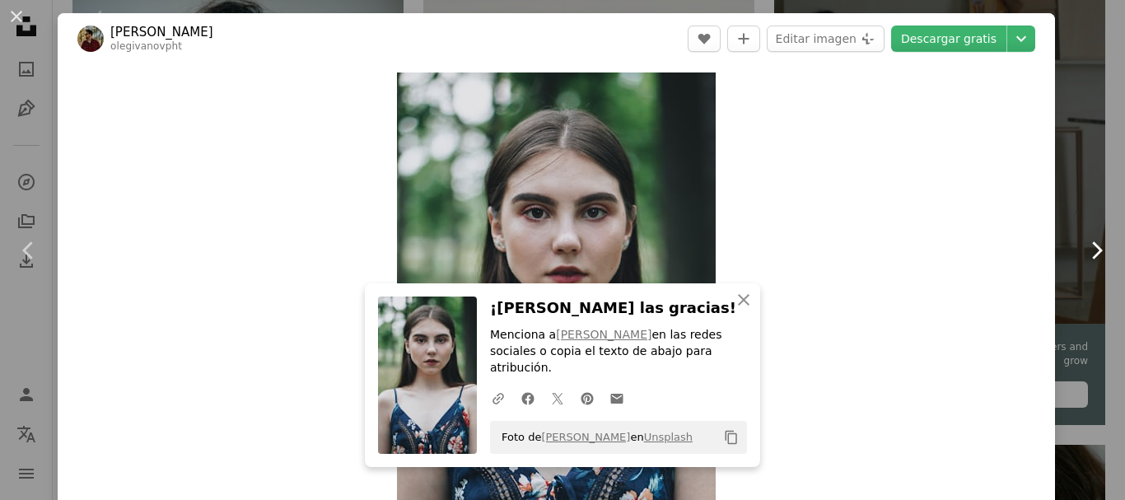
click at [1091, 250] on icon "Chevron right" at bounding box center [1096, 250] width 26 height 26
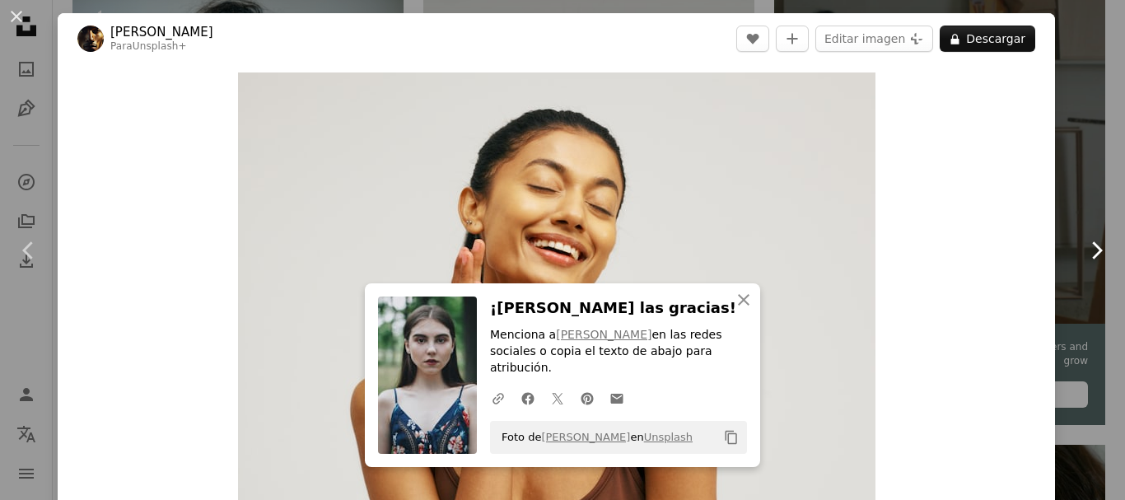
click at [1091, 250] on icon "Chevron right" at bounding box center [1096, 250] width 26 height 26
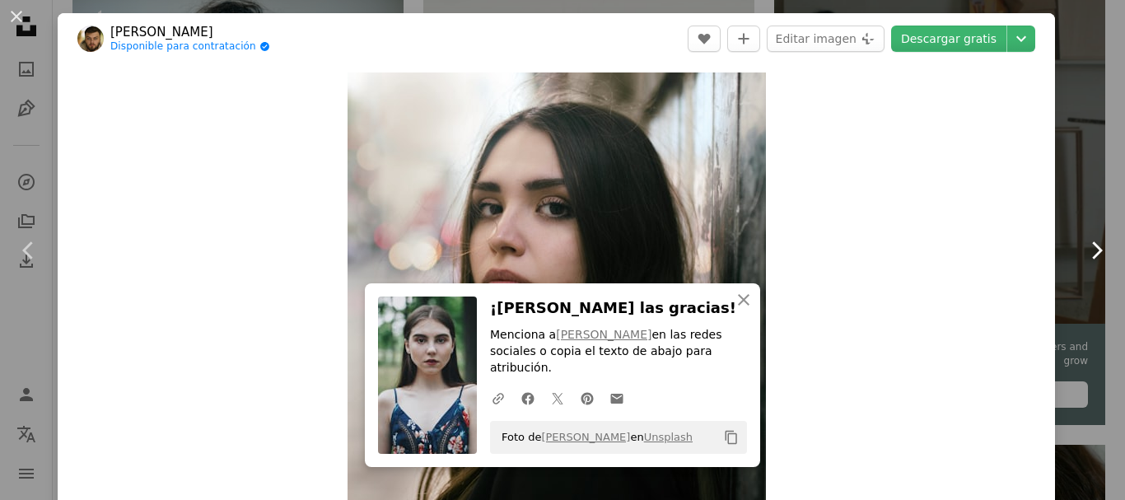
click at [1085, 250] on icon "Chevron right" at bounding box center [1096, 250] width 26 height 26
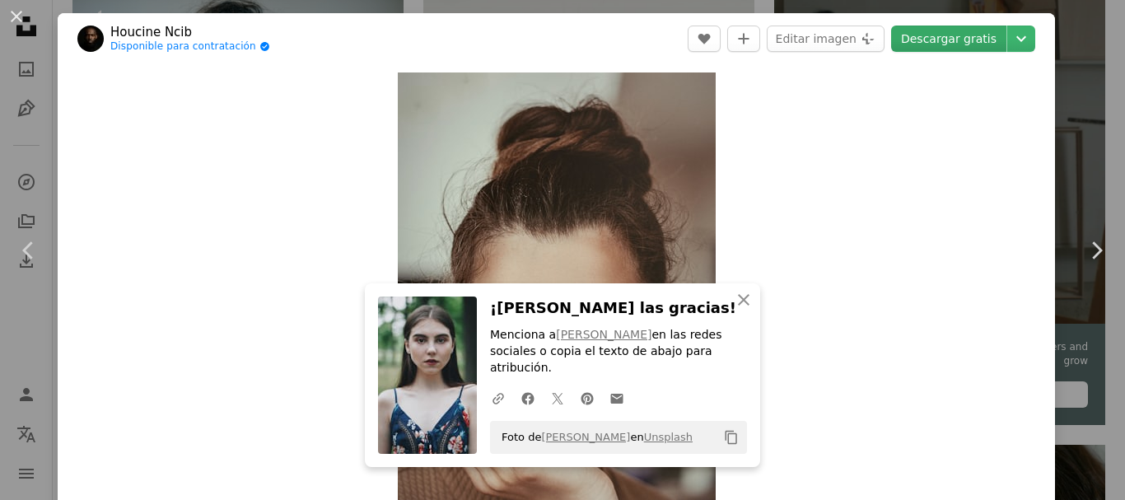
click at [932, 36] on link "Descargar gratis" at bounding box center [948, 39] width 115 height 26
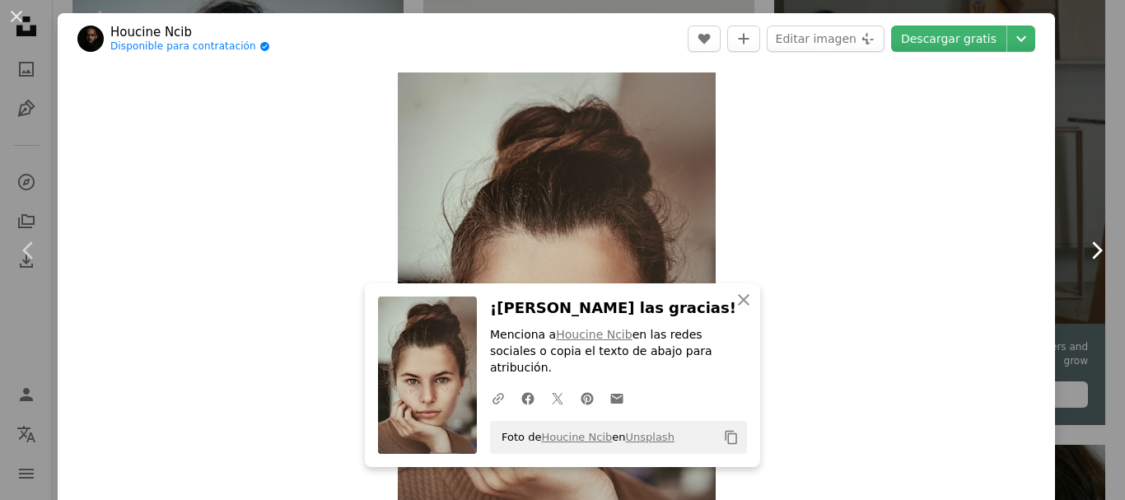
click at [1083, 255] on icon "Chevron right" at bounding box center [1096, 250] width 26 height 26
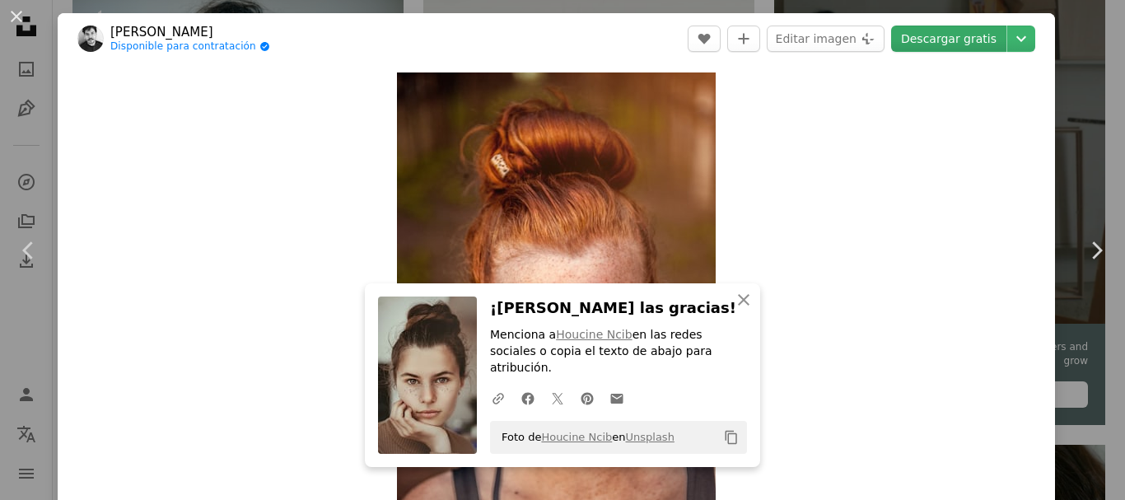
click at [937, 40] on link "Descargar gratis" at bounding box center [948, 39] width 115 height 26
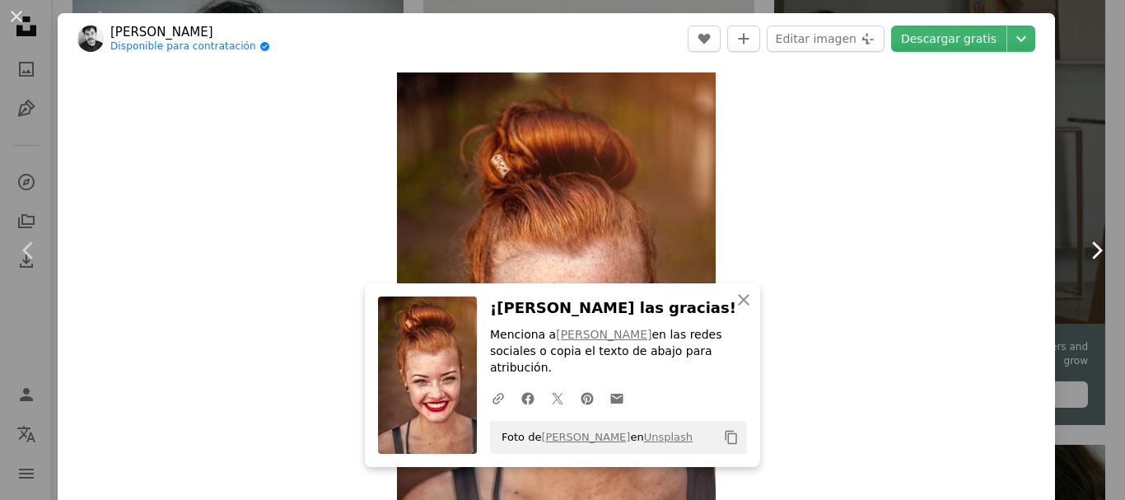
click at [1083, 246] on icon "Chevron right" at bounding box center [1096, 250] width 26 height 26
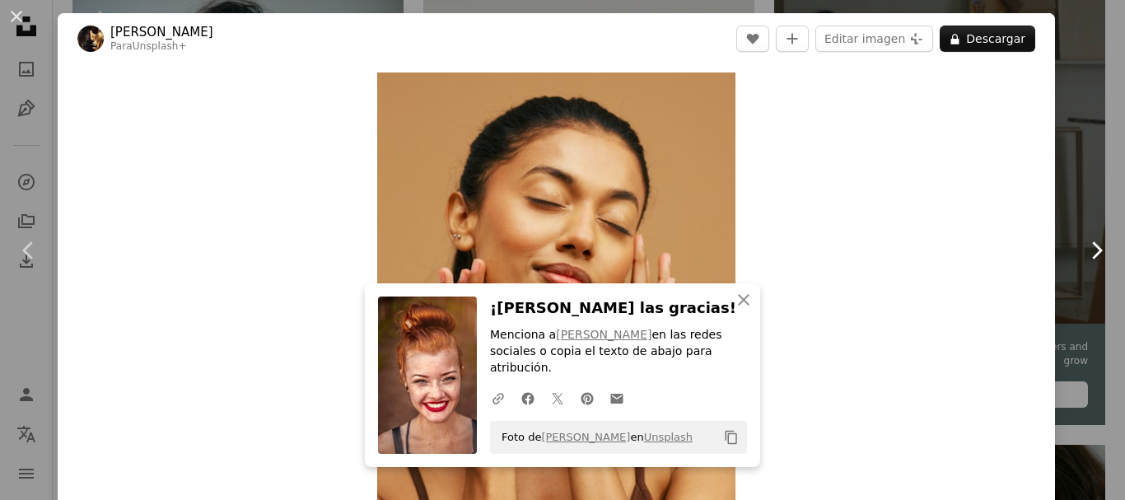
click at [1085, 250] on icon "Chevron right" at bounding box center [1096, 250] width 26 height 26
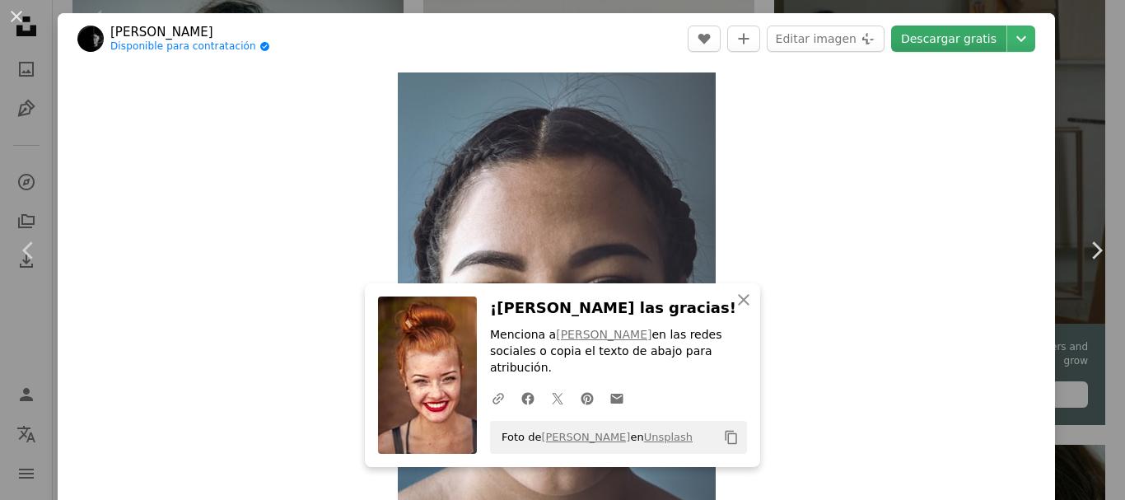
click at [932, 44] on link "Descargar gratis" at bounding box center [948, 39] width 115 height 26
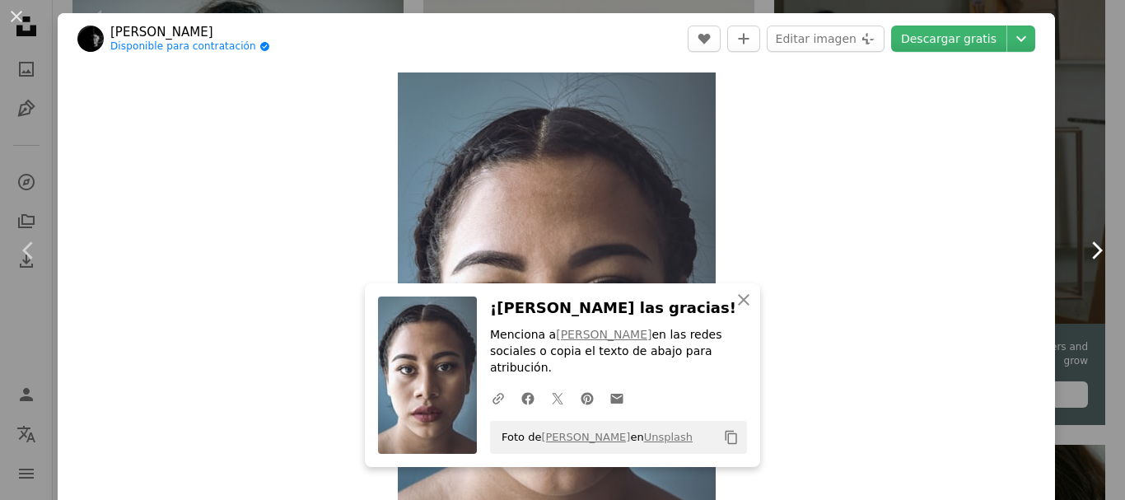
click at [1088, 254] on icon "Chevron right" at bounding box center [1096, 250] width 26 height 26
